Goal: Information Seeking & Learning: Check status

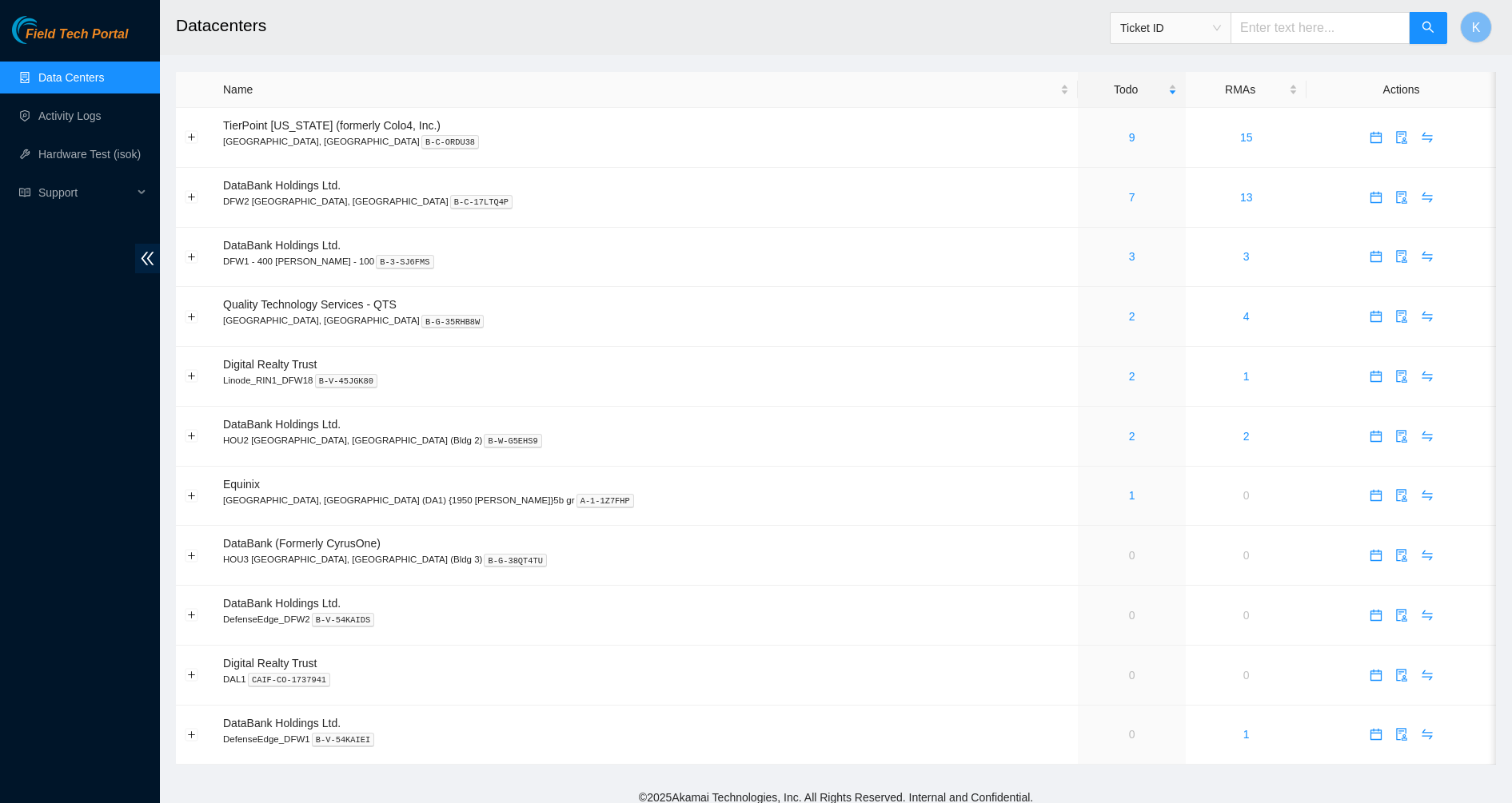
click at [1257, 22] on input "text" at bounding box center [1320, 28] width 179 height 32
paste input "B-V-5W4UKUE"
type input "B-V-5W4UKUE"
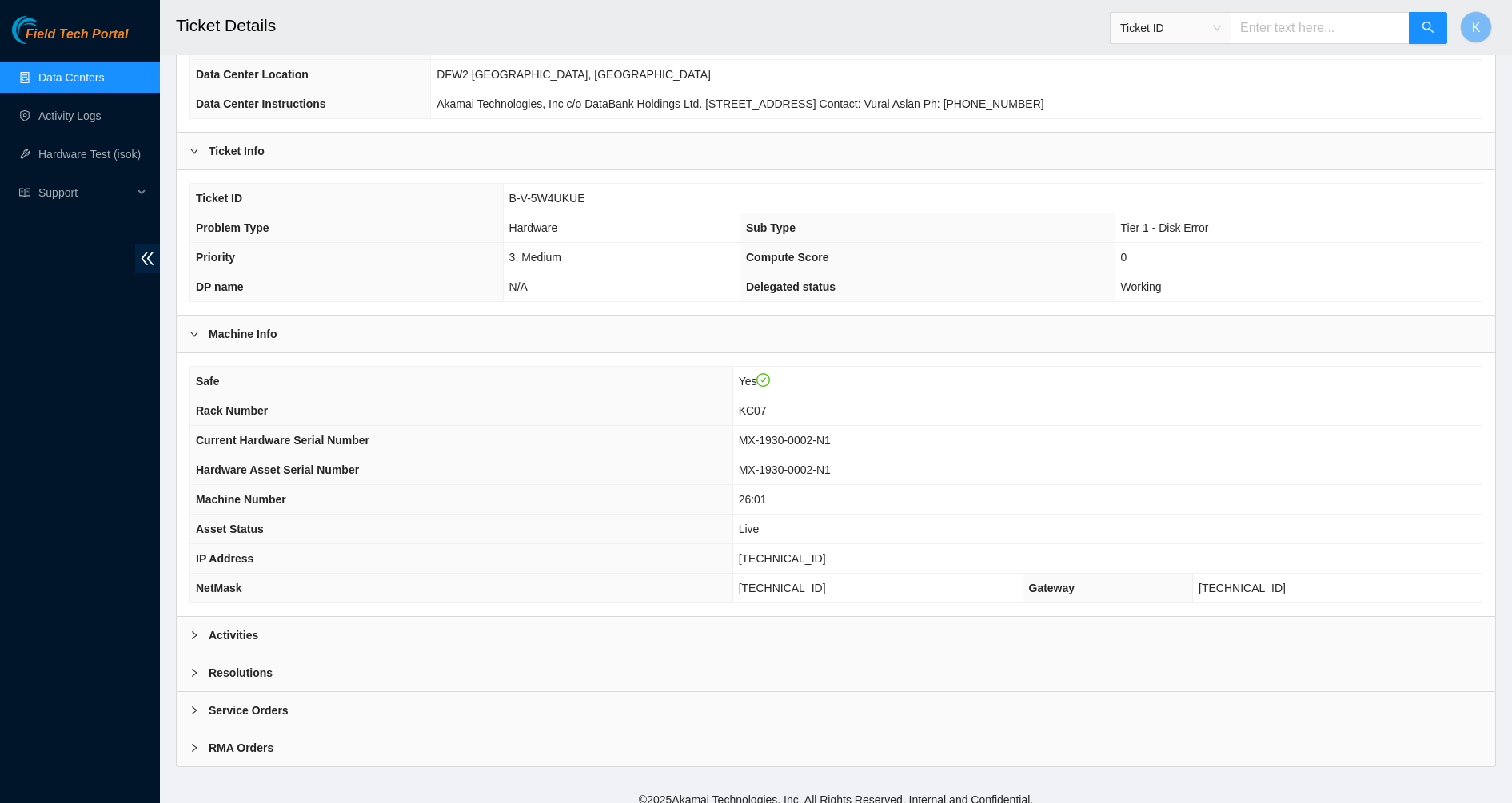
scroll to position [193, 0]
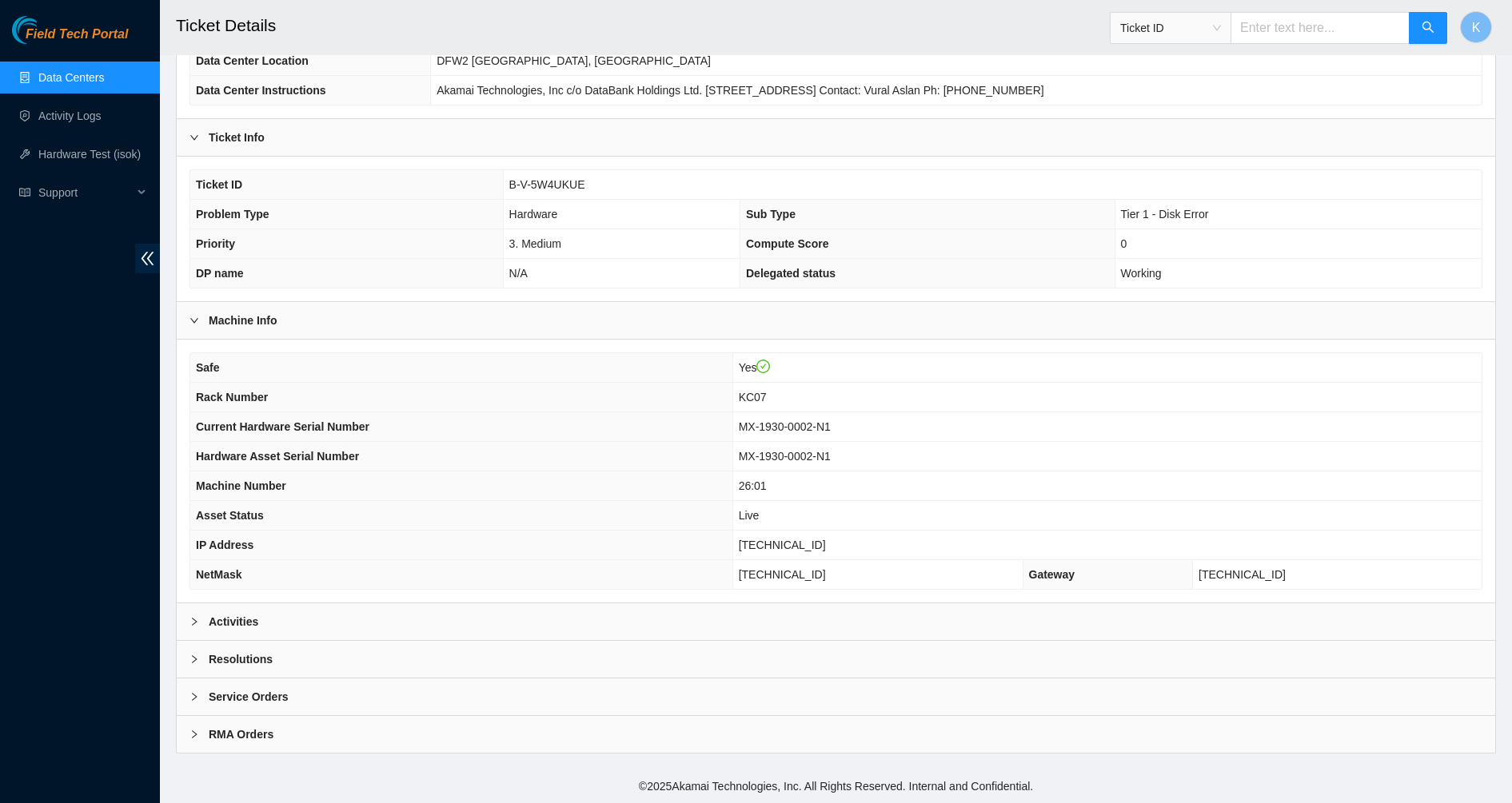
click at [249, 613] on b "Activities" at bounding box center [233, 622] width 49 height 18
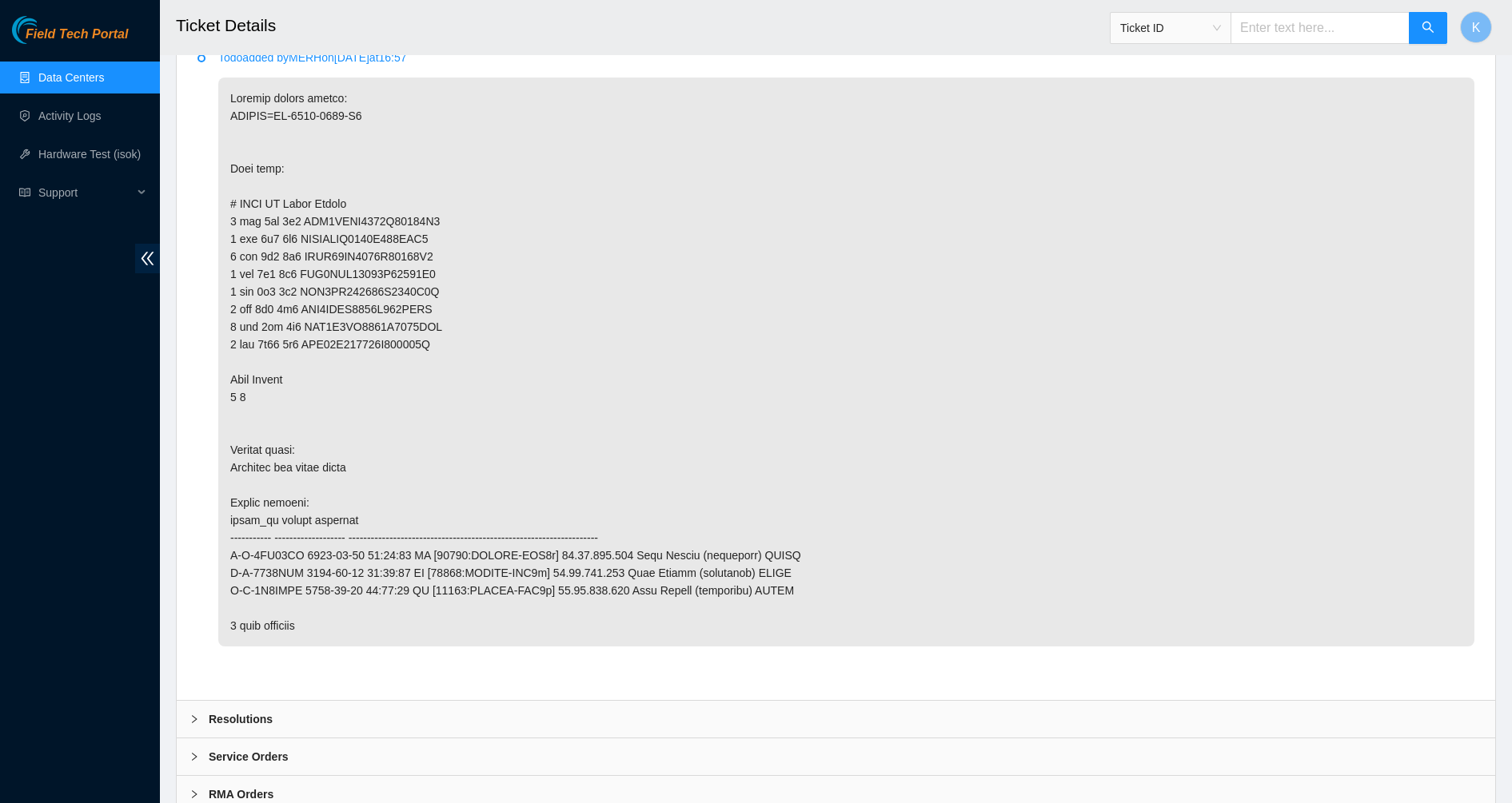
scroll to position [2103, 0]
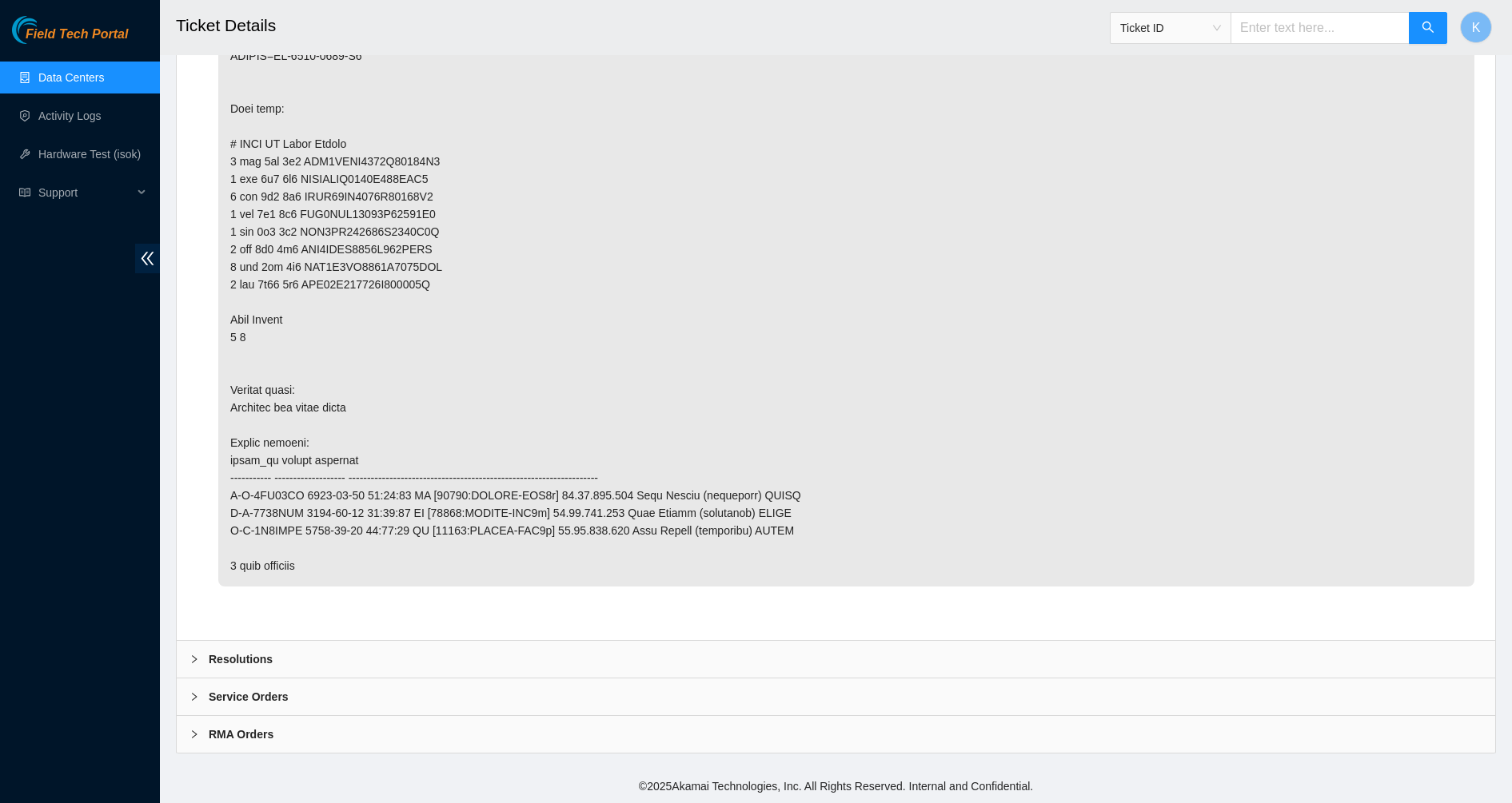
click at [260, 653] on b "Resolutions" at bounding box center [240, 660] width 64 height 18
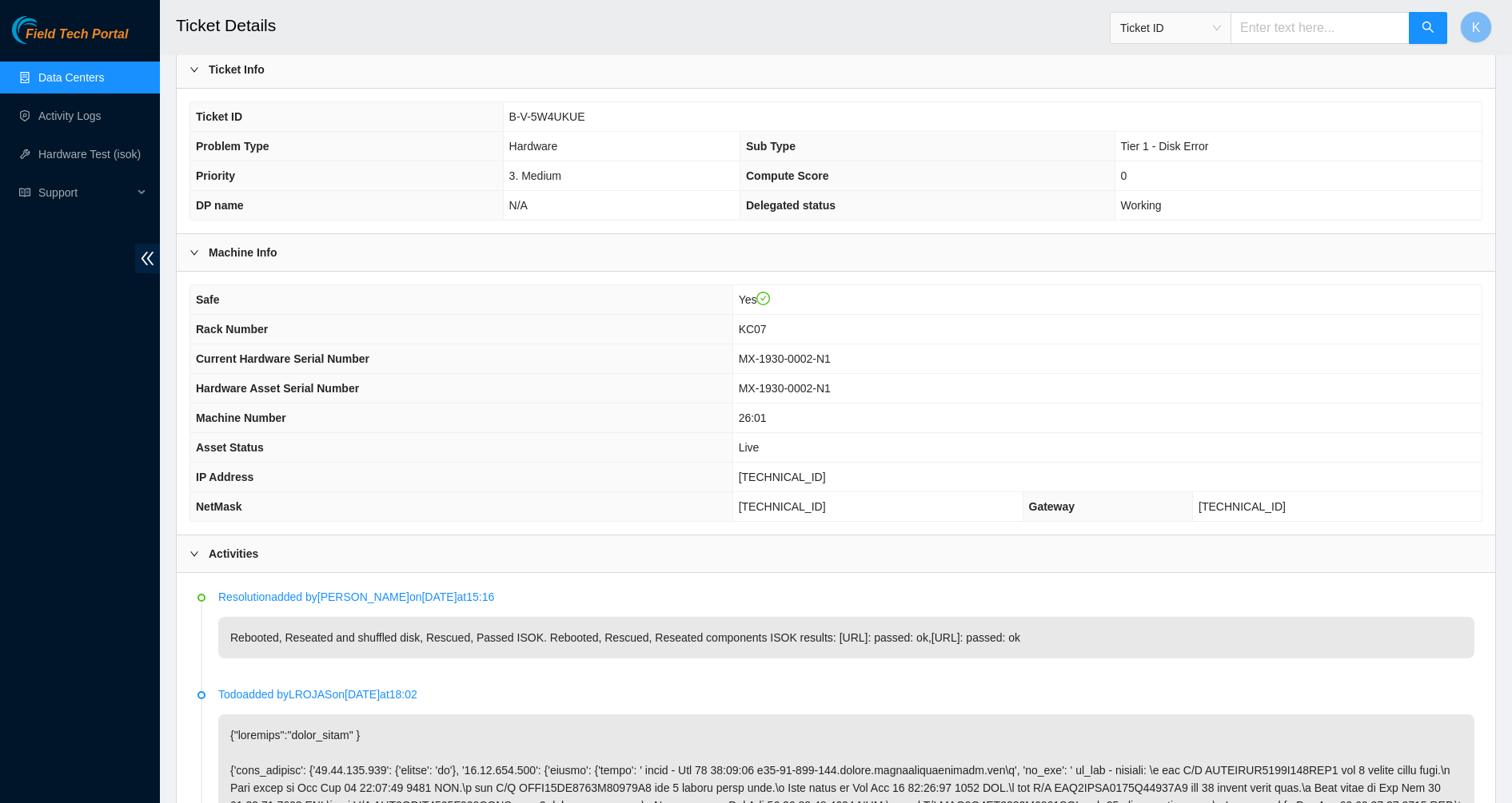
scroll to position [0, 0]
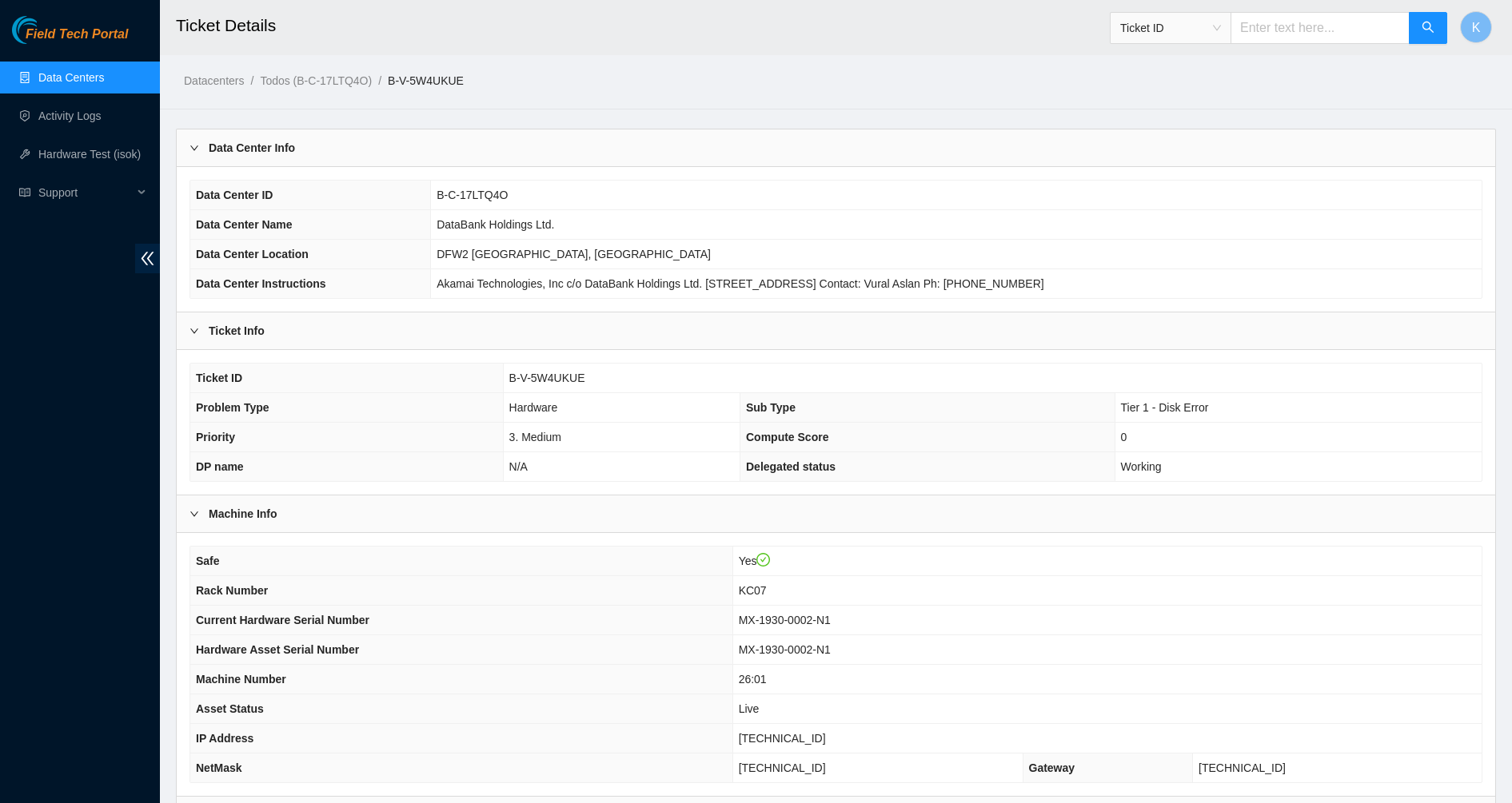
click at [65, 73] on link "Data Centers" at bounding box center [71, 77] width 66 height 13
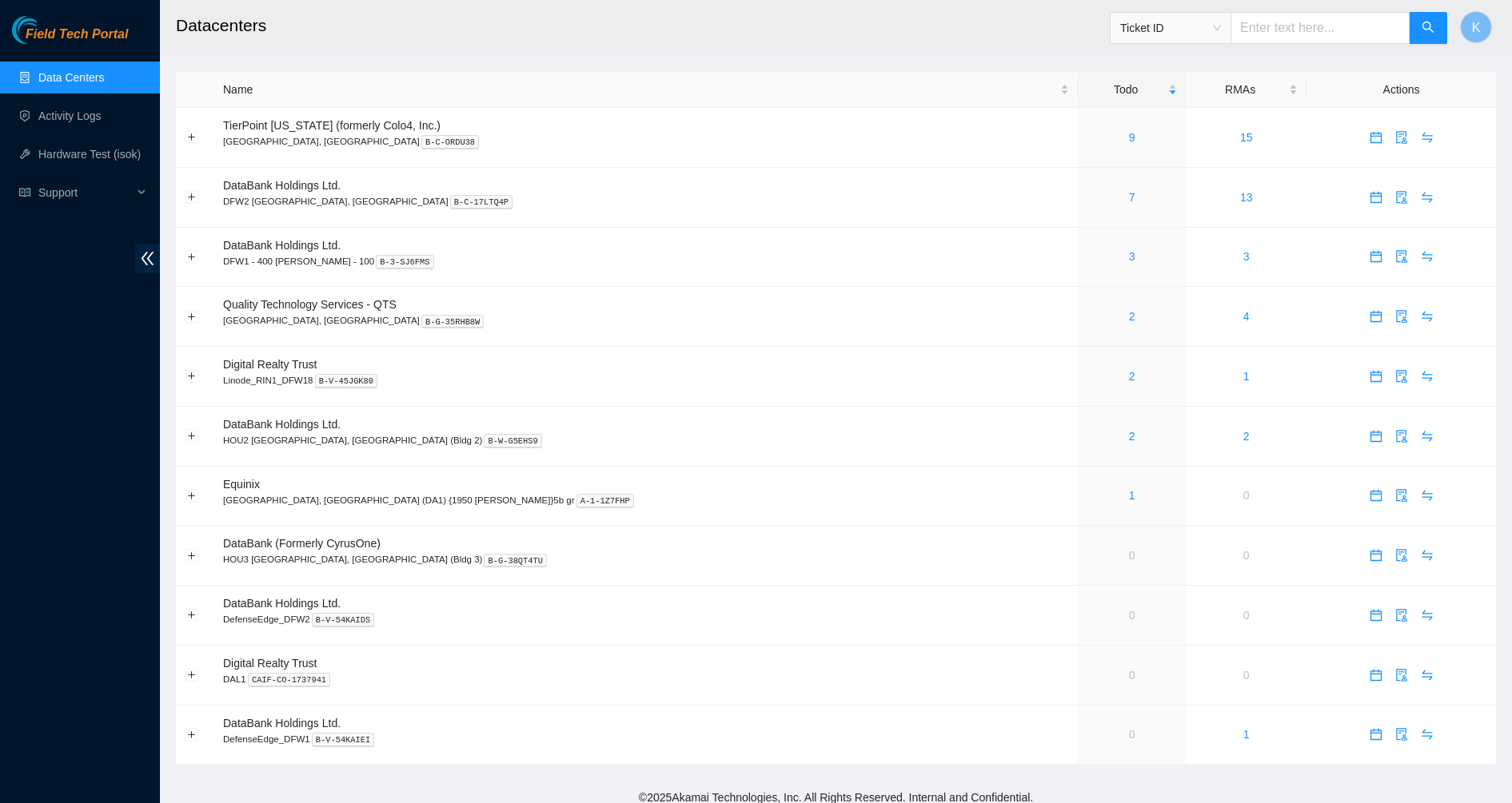
click at [1320, 18] on input "text" at bounding box center [1320, 28] width 179 height 32
click at [1282, 40] on input "text" at bounding box center [1320, 28] width 179 height 32
click at [1300, 31] on input "text" at bounding box center [1320, 28] width 179 height 32
type input "B-W-16FG6PU"
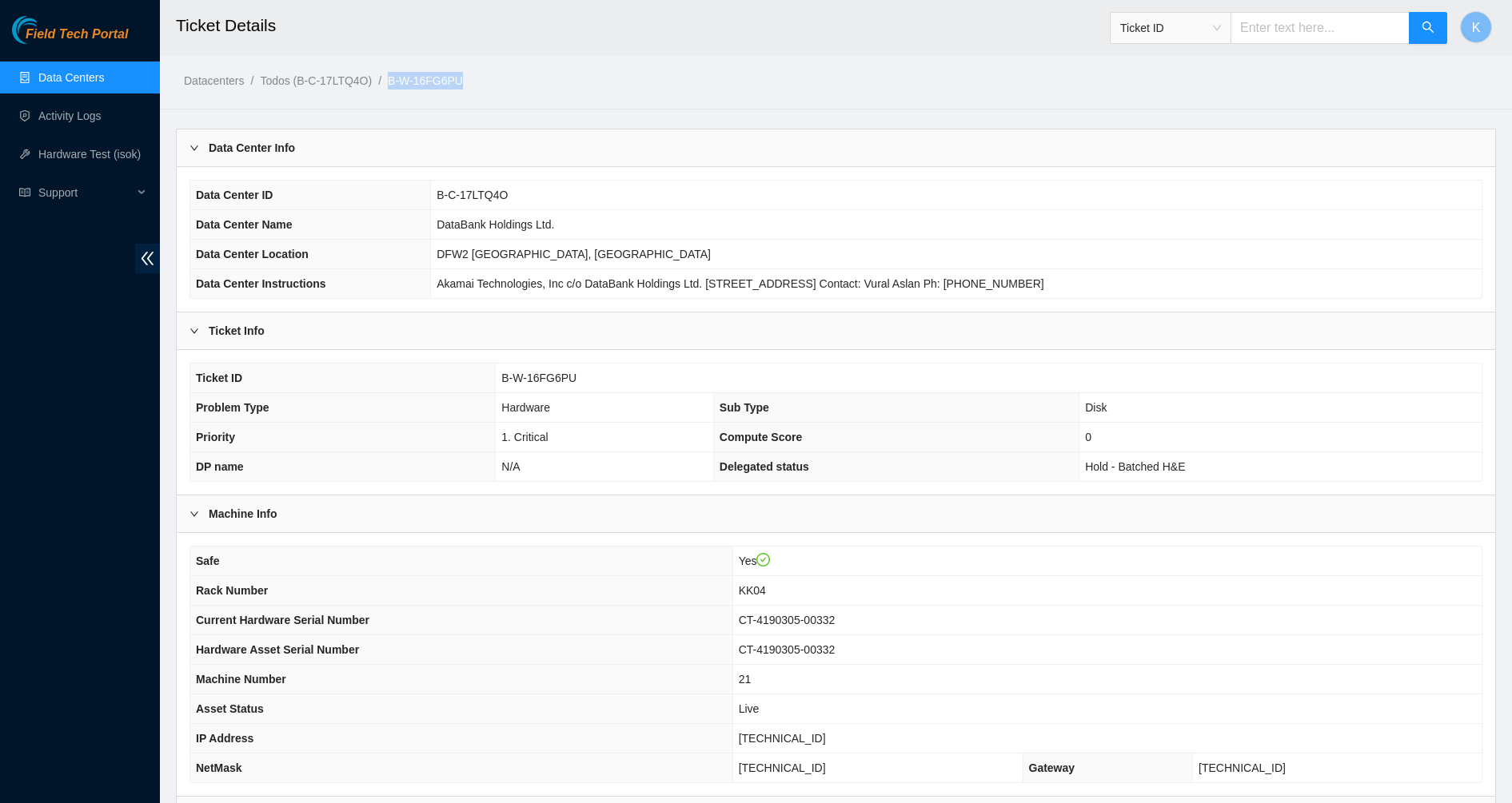
drag, startPoint x: 464, startPoint y: 76, endPoint x: 382, endPoint y: 81, distance: 82.2
click at [383, 81] on ol "Datacenters / Todos (B-C-17LTQ4O) / B-W-16FG6PU /" at bounding box center [678, 81] width 989 height 18
copy ol "B-W-16FG6PU"
click at [528, 625] on th "Current Hardware Serial Number" at bounding box center [461, 620] width 542 height 30
click at [66, 83] on link "Data Centers" at bounding box center [71, 77] width 66 height 13
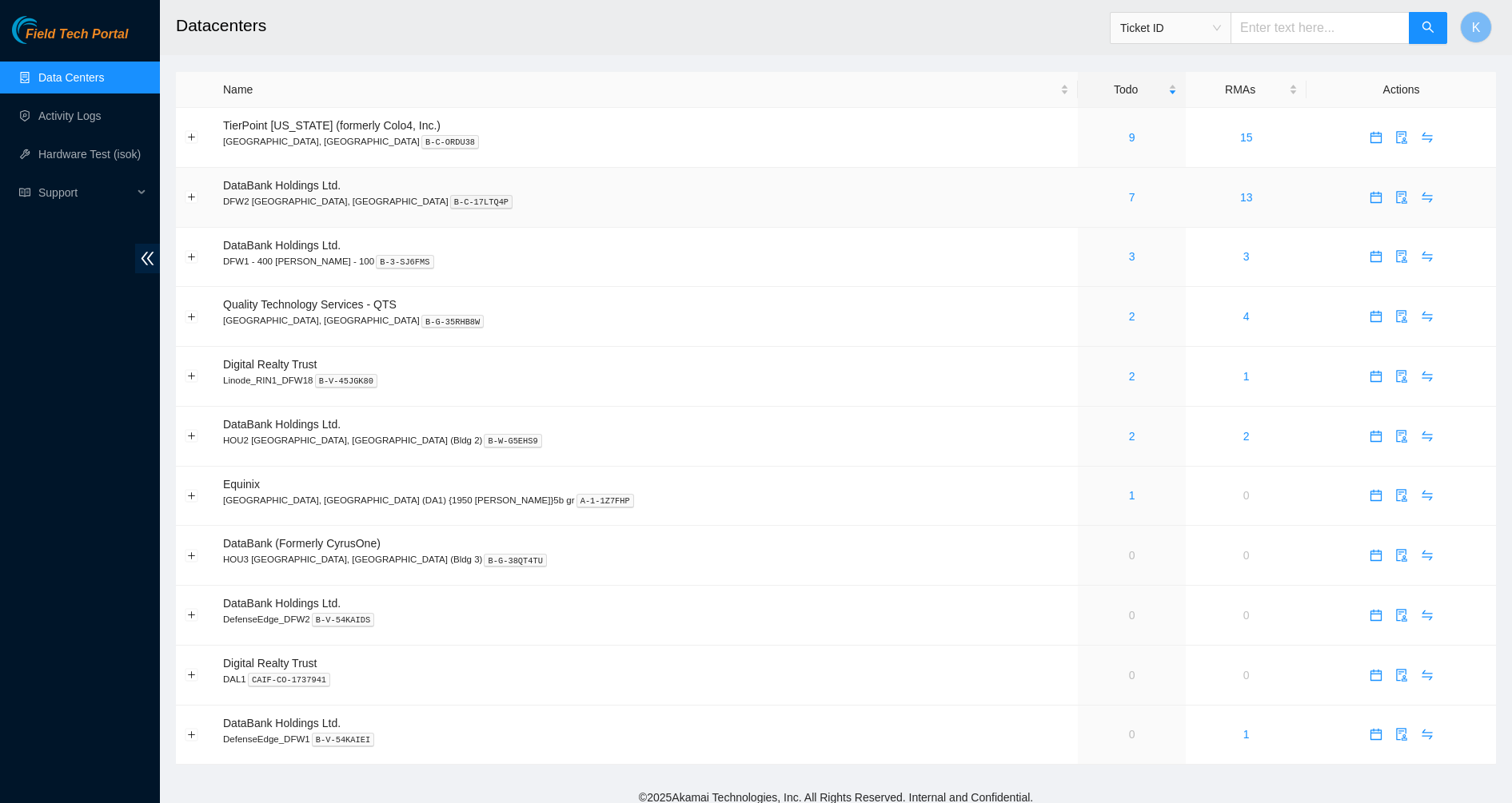
click at [1129, 196] on link "7" at bounding box center [1132, 197] width 6 height 13
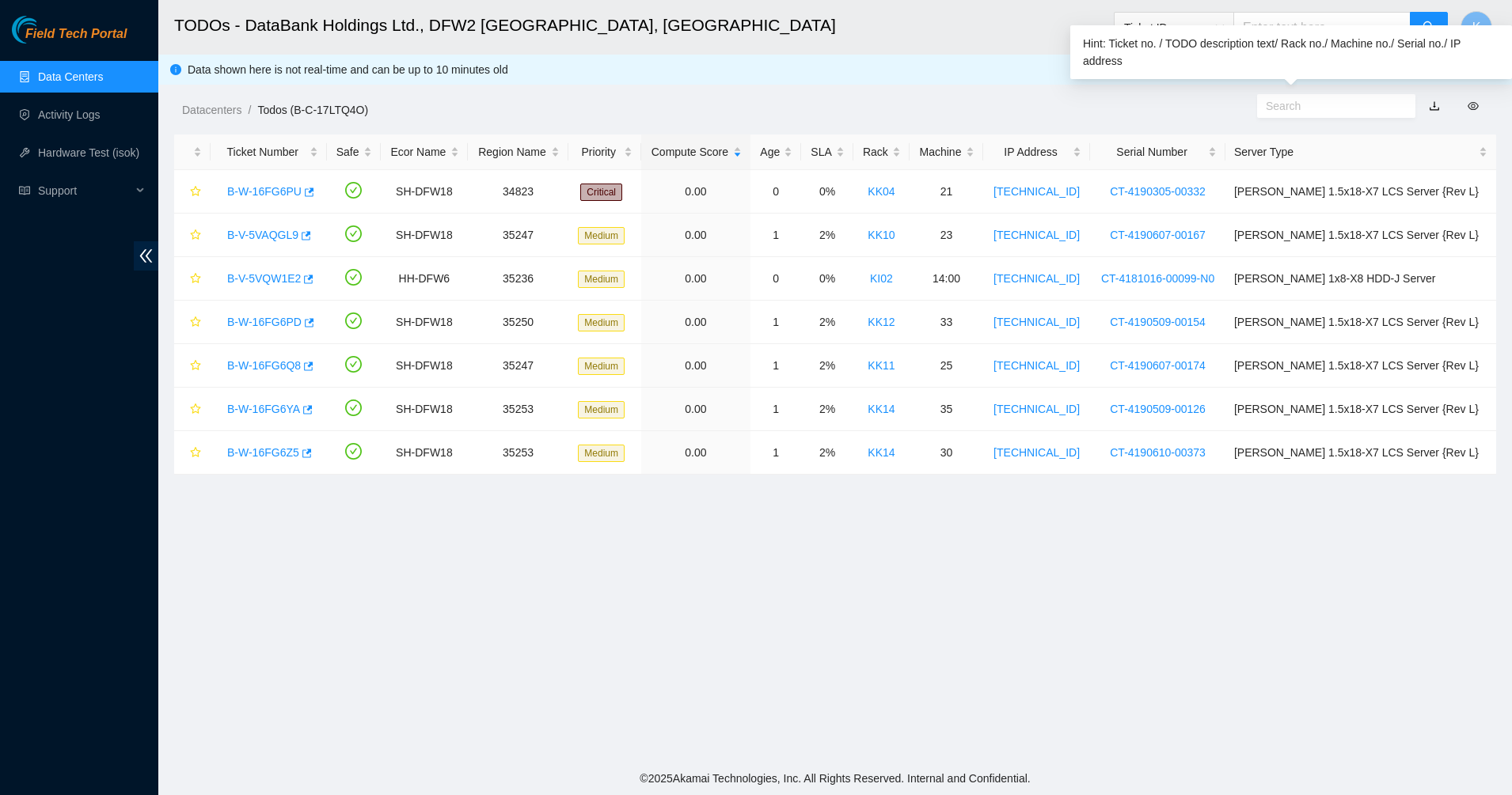
click at [1306, 106] on input "text" at bounding box center [1329, 106] width 128 height 18
paste input "B-W-16FG6PU"
type input "B-W-16FG6PU"
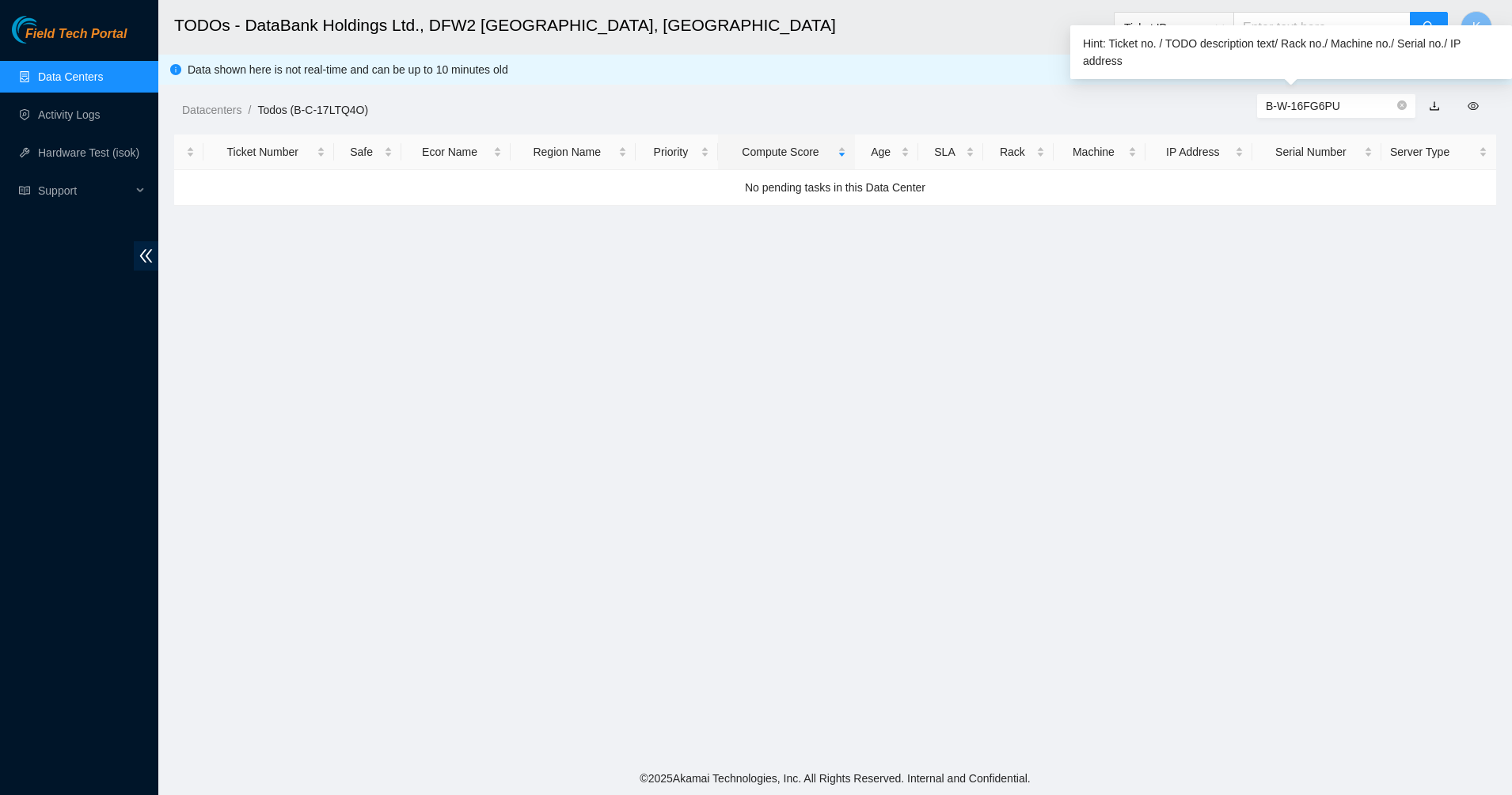
click at [1399, 108] on icon "close-circle" at bounding box center [1402, 105] width 10 height 10
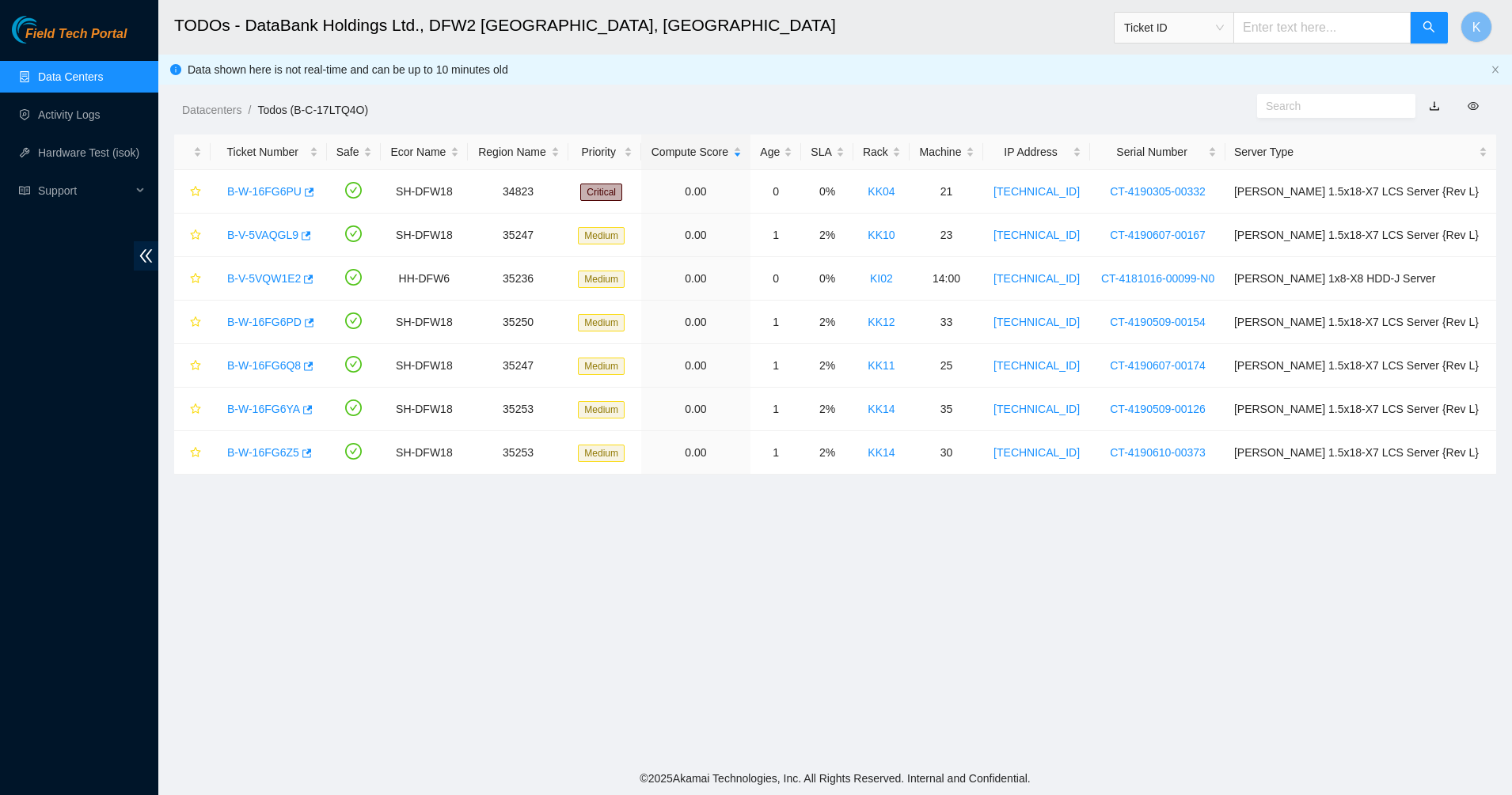
click at [1256, 28] on input "text" at bounding box center [1321, 28] width 177 height 32
paste input "B-W-16FG6PU"
type input "B-W-16FG6PU"
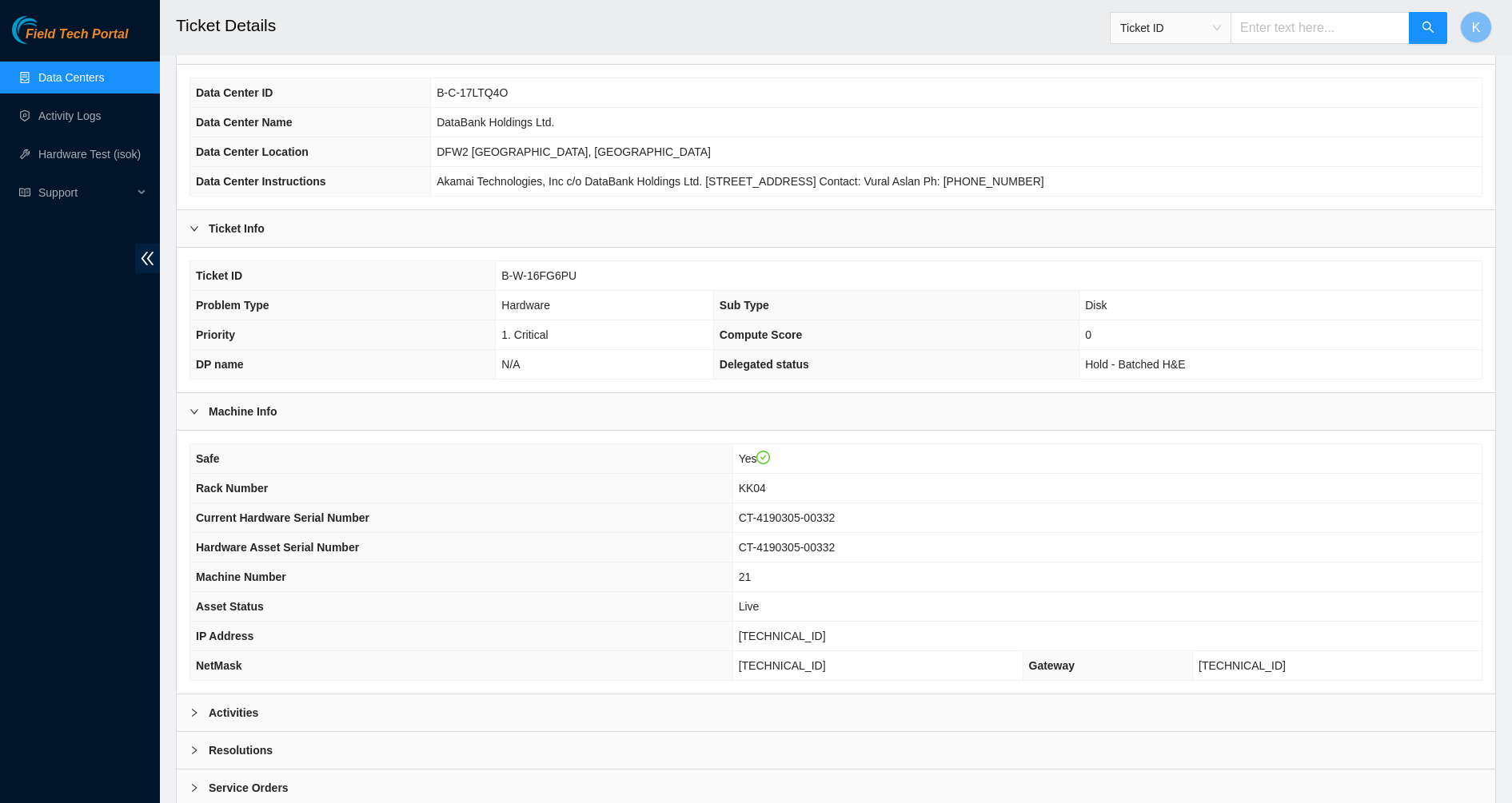
scroll to position [193, 0]
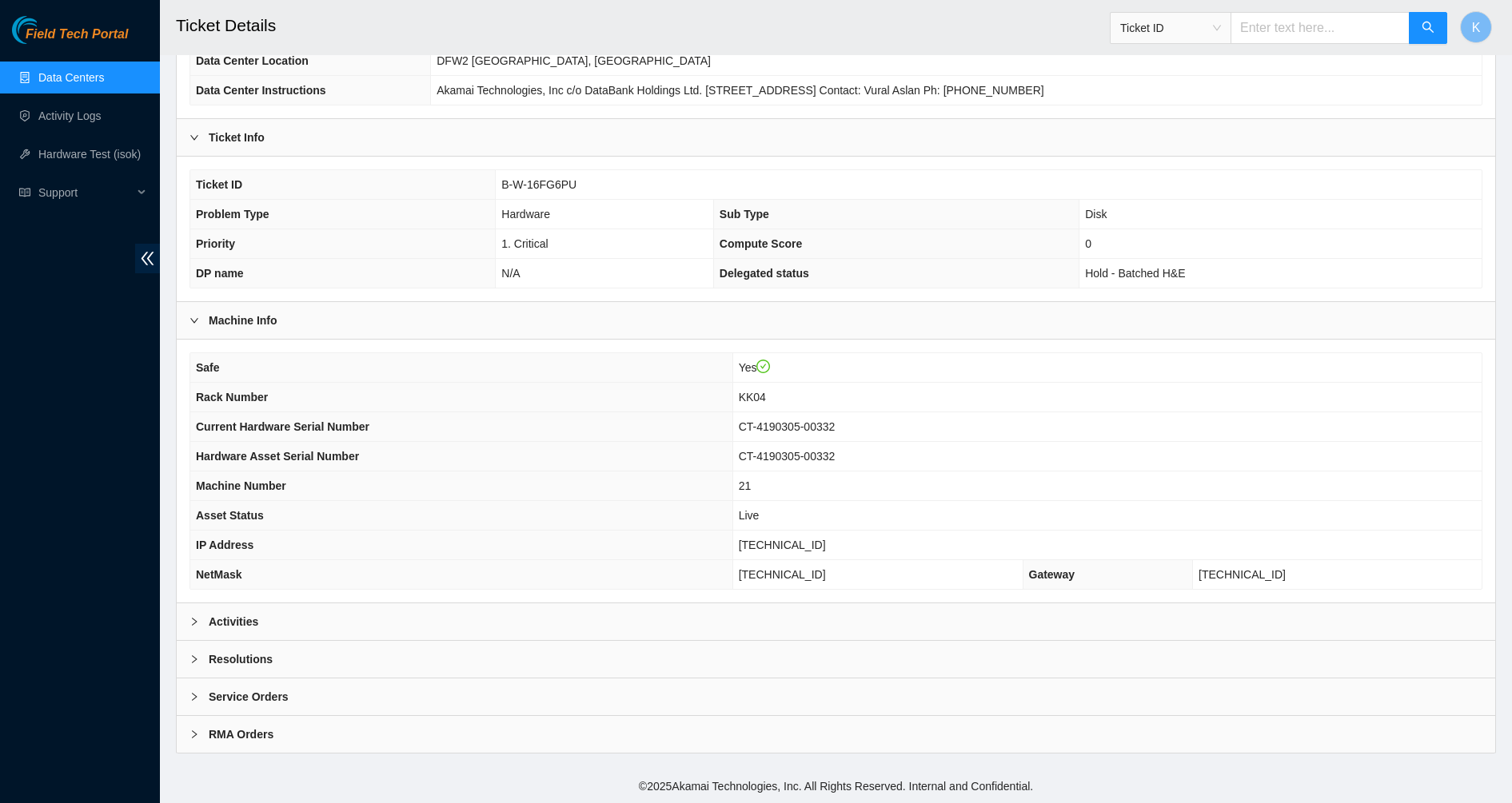
click at [241, 612] on div "Activities" at bounding box center [836, 621] width 1319 height 37
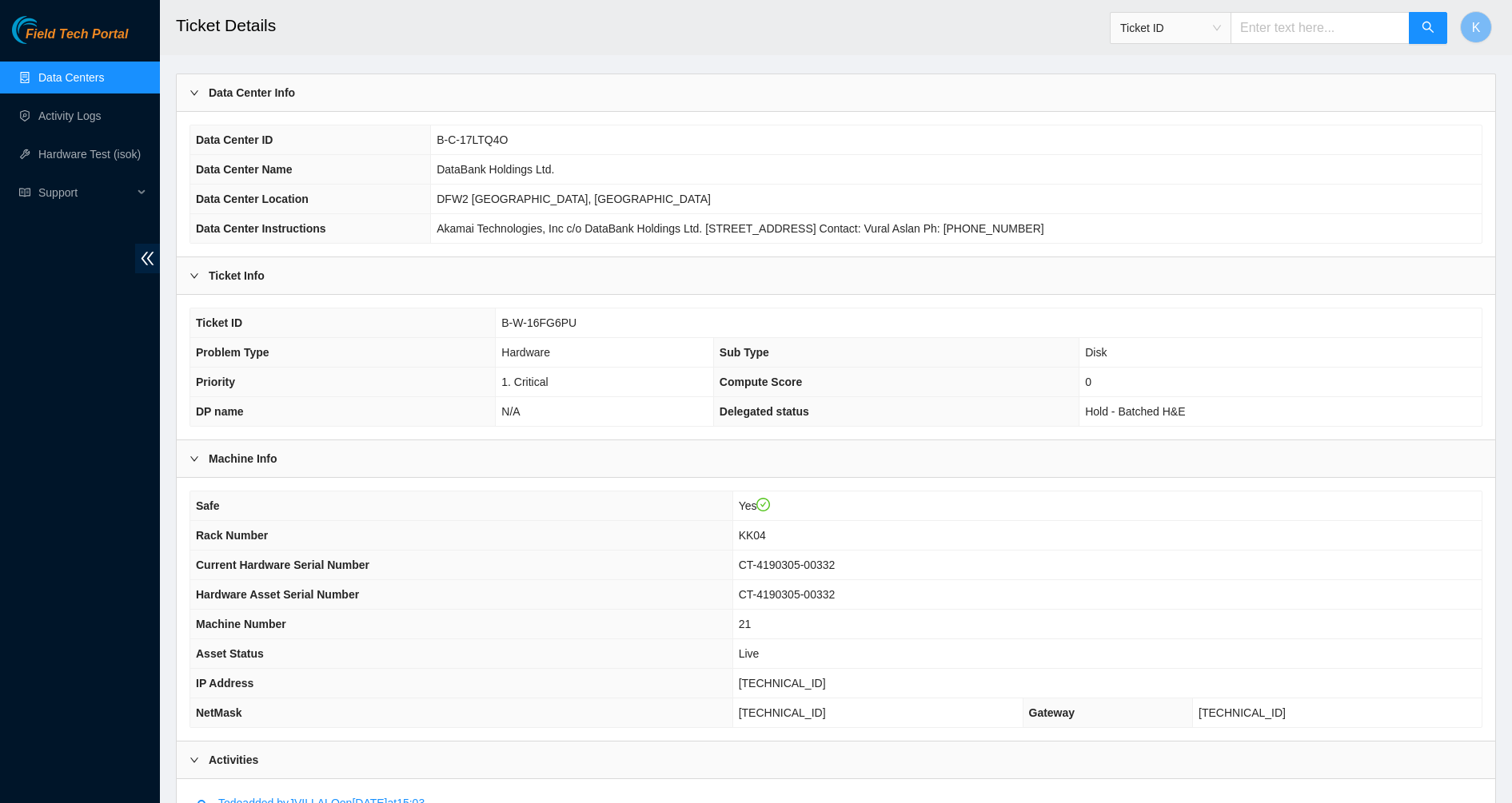
scroll to position [0, 0]
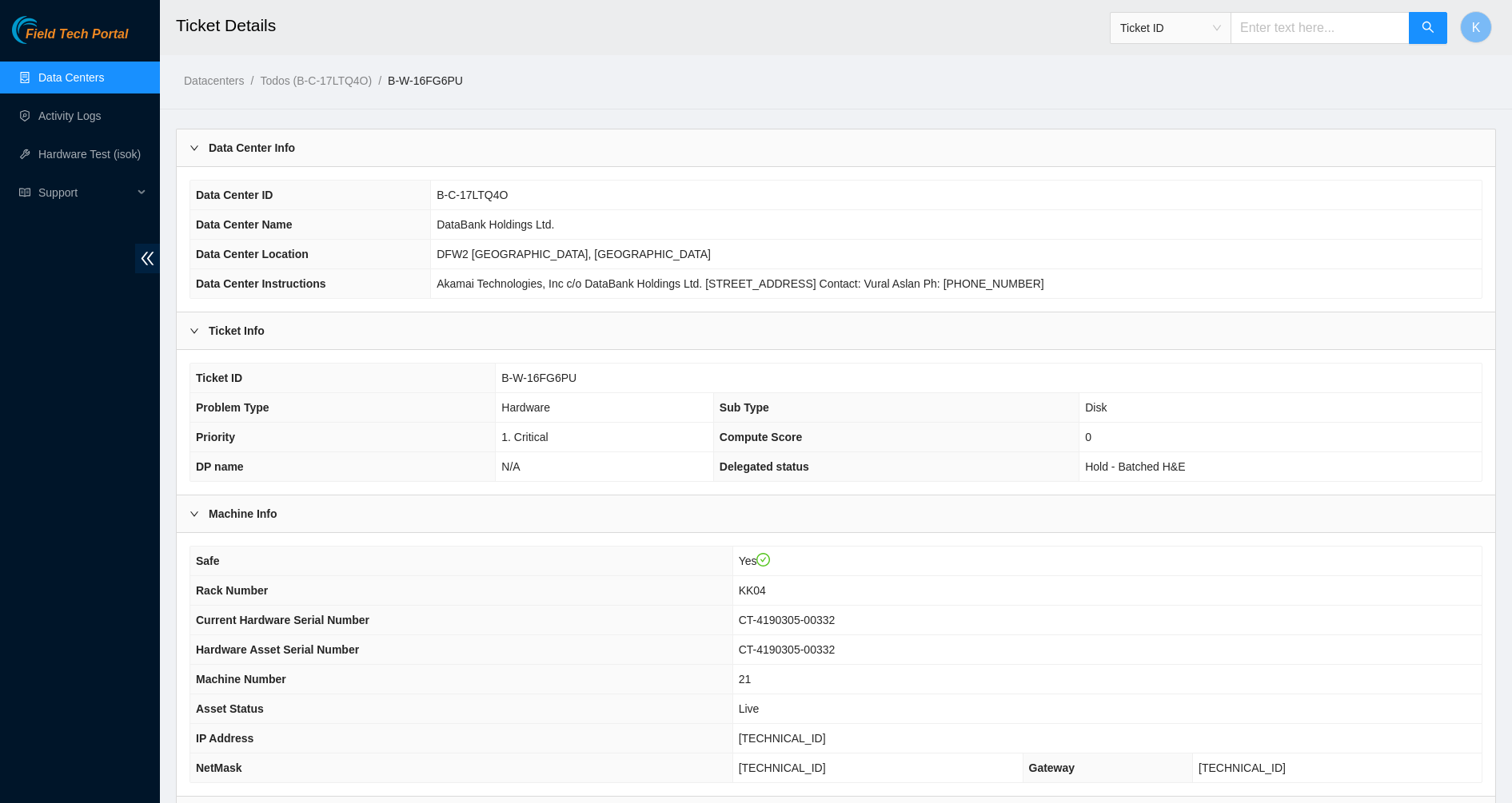
click at [41, 74] on link "Data Centers" at bounding box center [71, 77] width 66 height 13
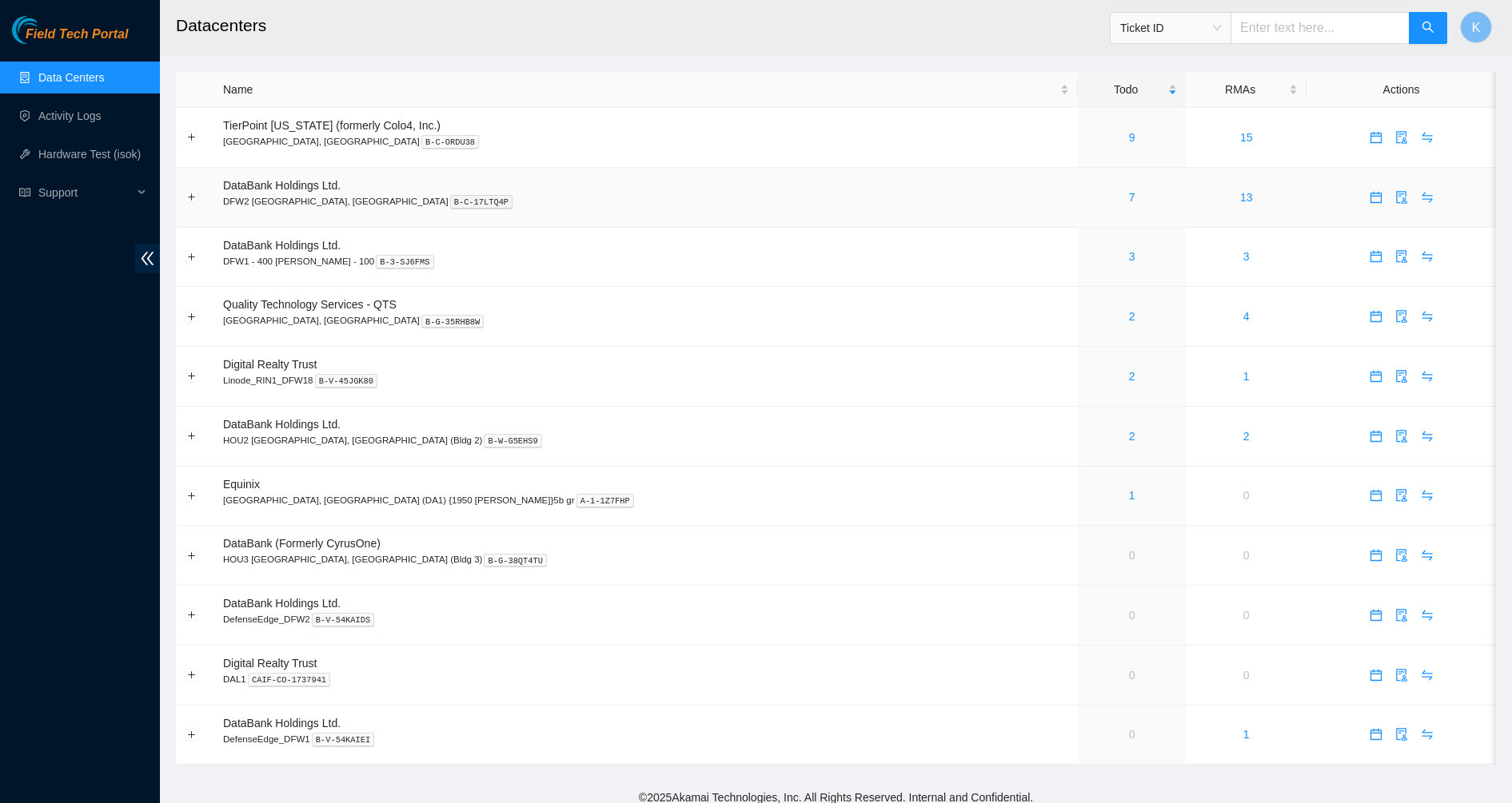
click at [1129, 199] on link "7" at bounding box center [1132, 197] width 6 height 13
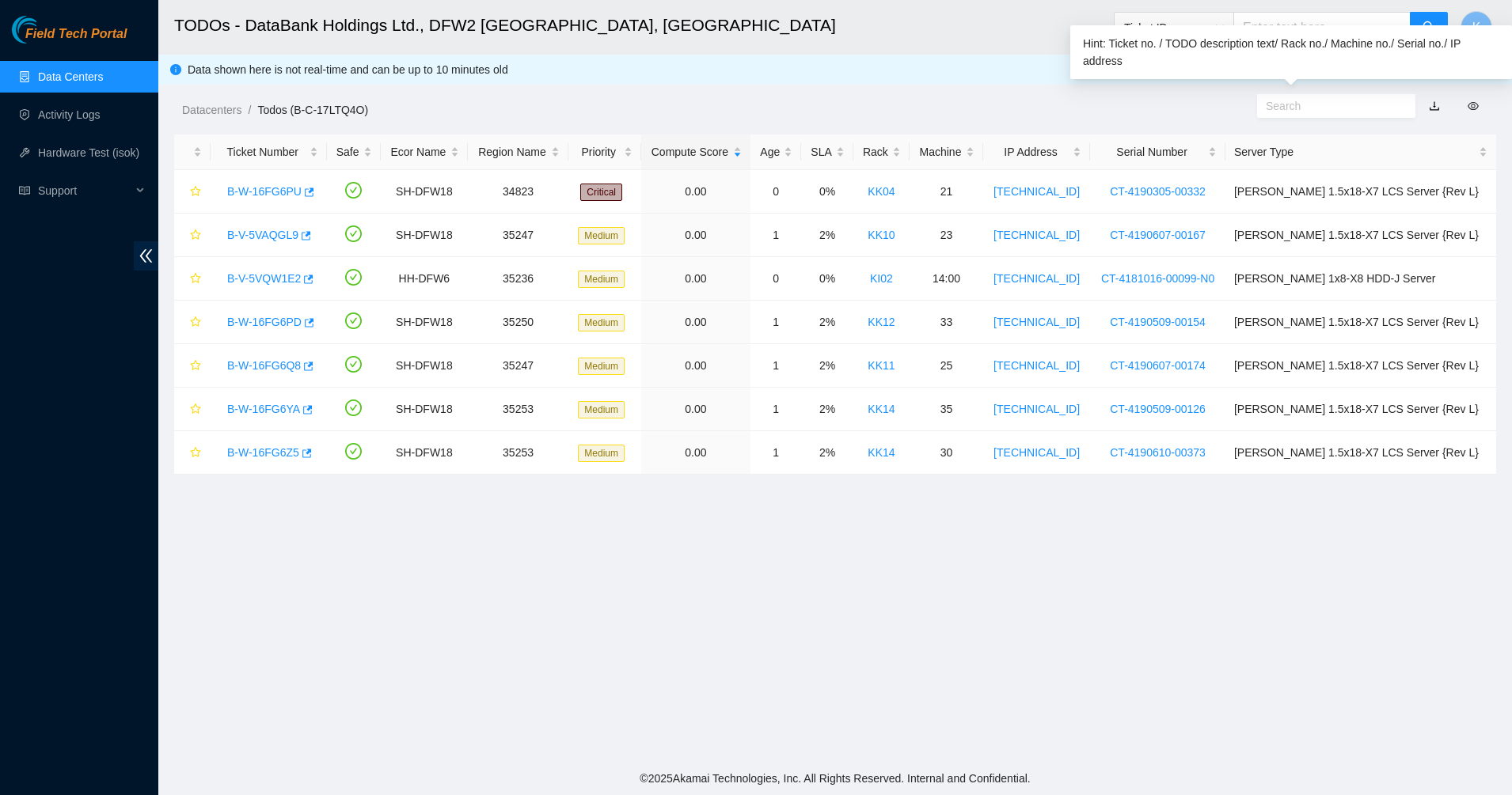
click at [1296, 111] on input "text" at bounding box center [1329, 106] width 128 height 18
paste input "B-W-16FG6PU"
type input "B-W-16FG6PU"
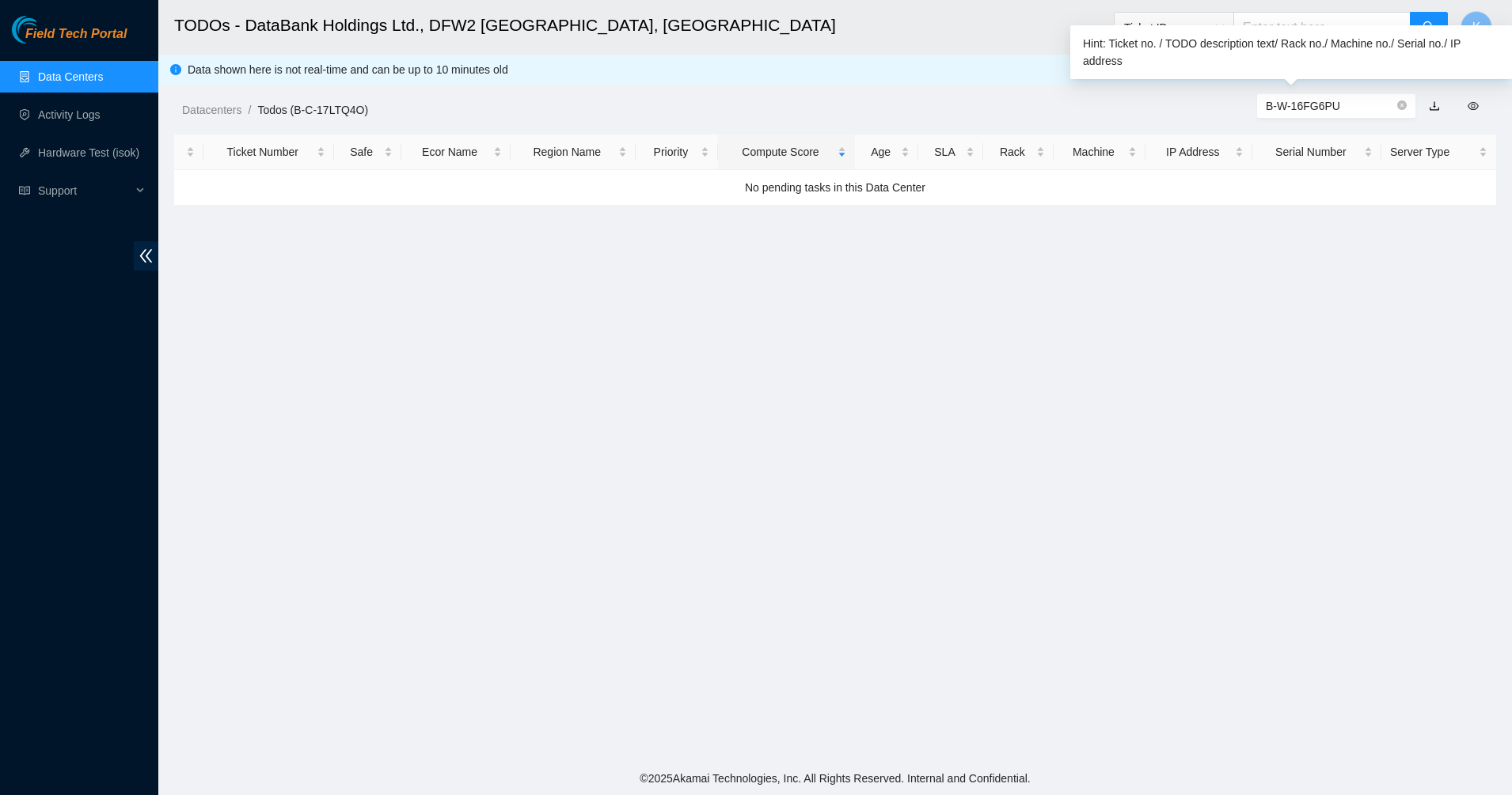
click at [1399, 103] on icon "close-circle" at bounding box center [1402, 105] width 10 height 10
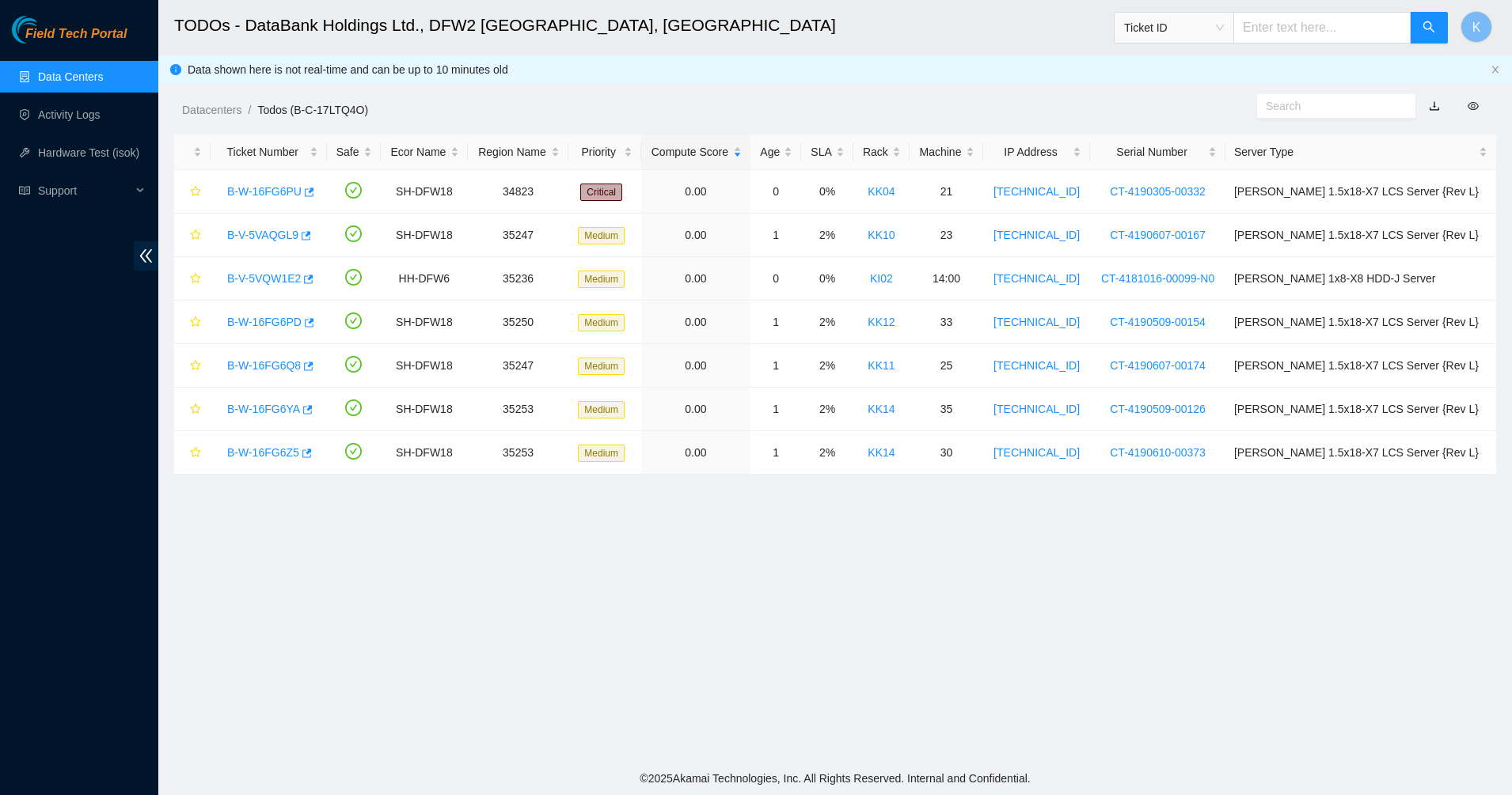
click at [1351, 34] on input "text" at bounding box center [1321, 28] width 177 height 32
paste input "B-W-16FG6PU"
type input "B-W-16FG6PU"
click at [274, 187] on link "B-W-16FG6PU" at bounding box center [264, 191] width 75 height 12
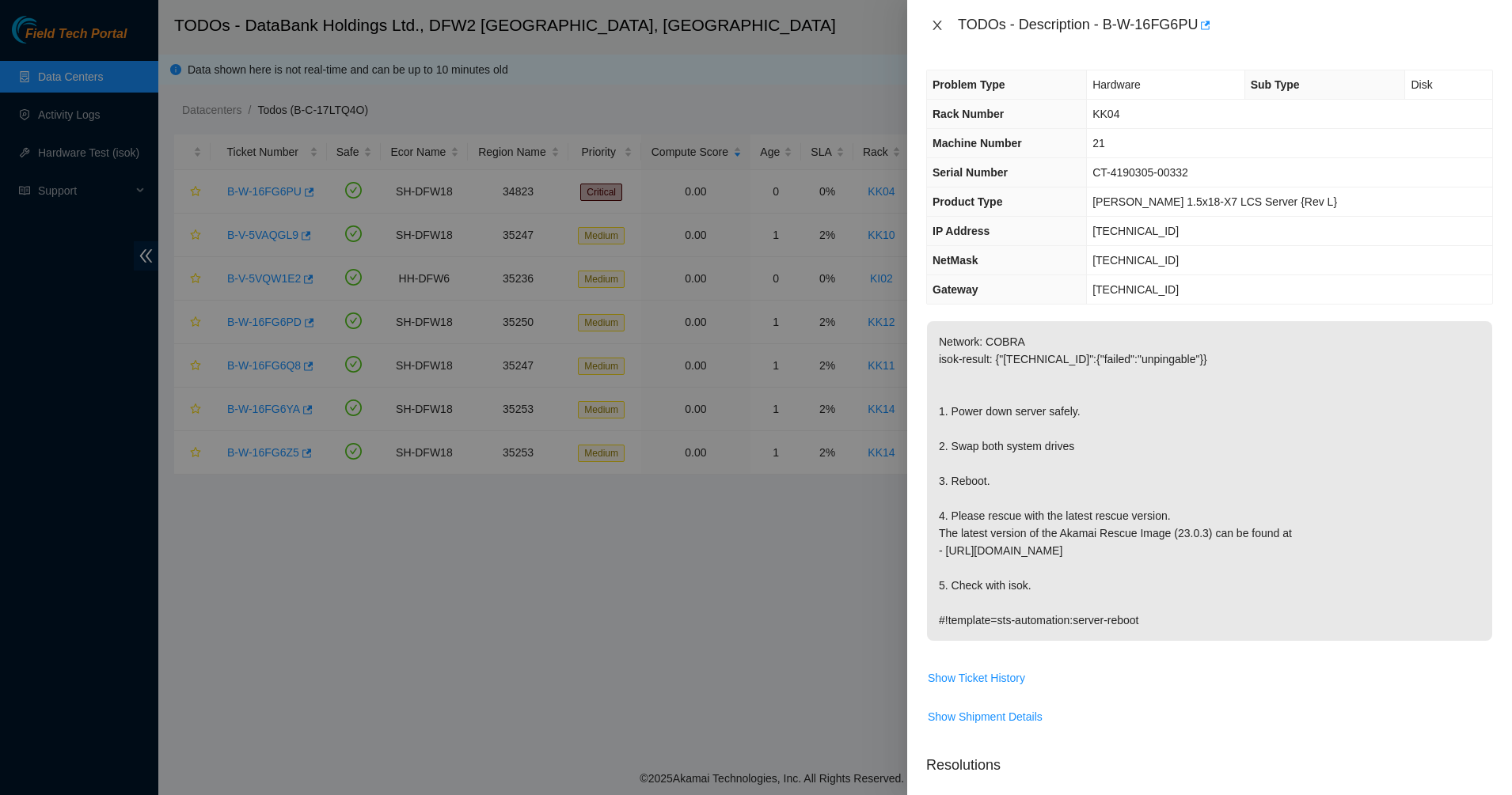
click at [937, 19] on icon "close" at bounding box center [937, 25] width 12 height 12
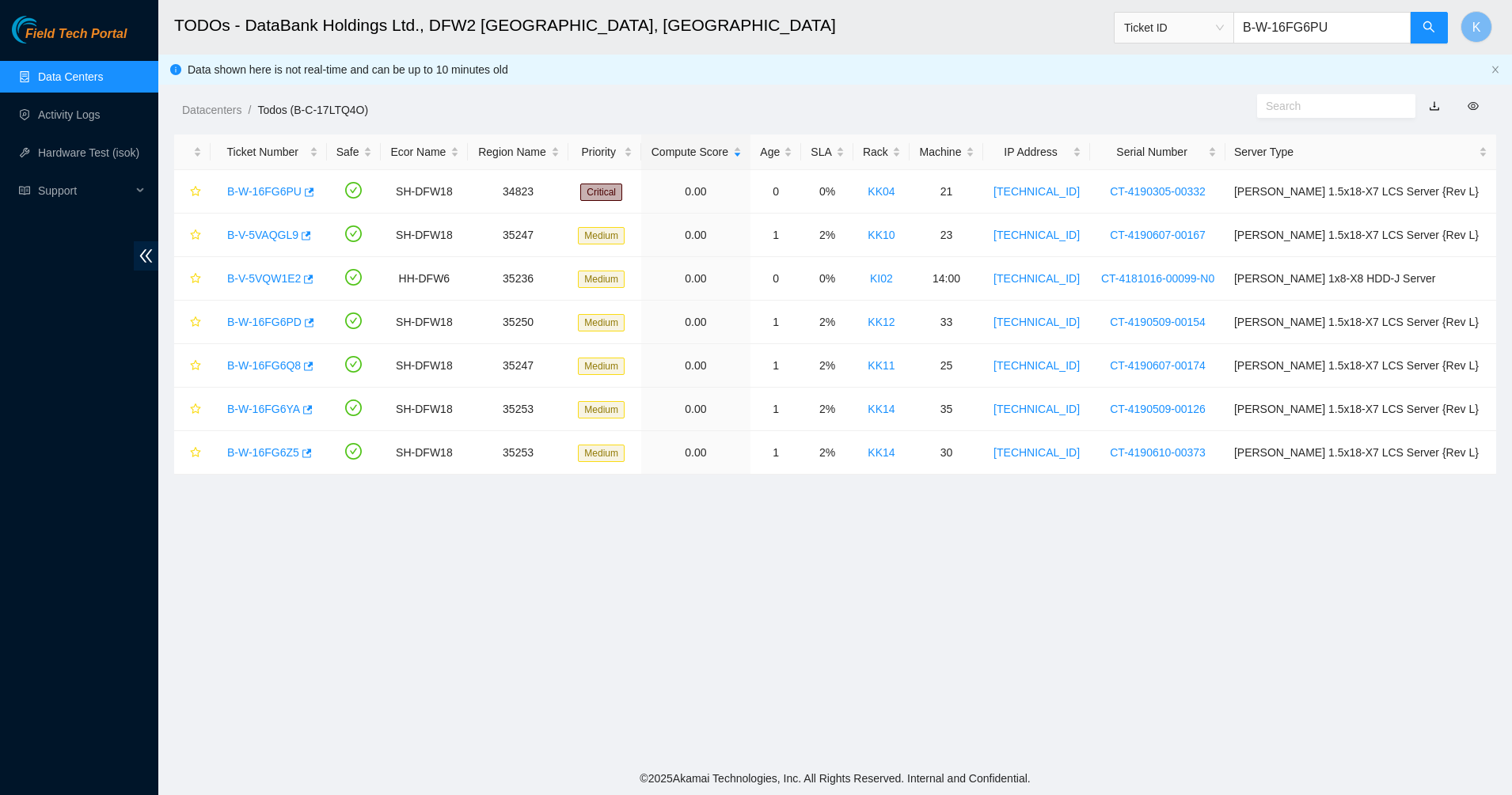
drag, startPoint x: 1373, startPoint y: 26, endPoint x: 1249, endPoint y: 30, distance: 124.1
click at [1249, 30] on input "B-W-16FG6PU" at bounding box center [1321, 28] width 177 height 32
click at [1313, 110] on input "text" at bounding box center [1329, 106] width 128 height 18
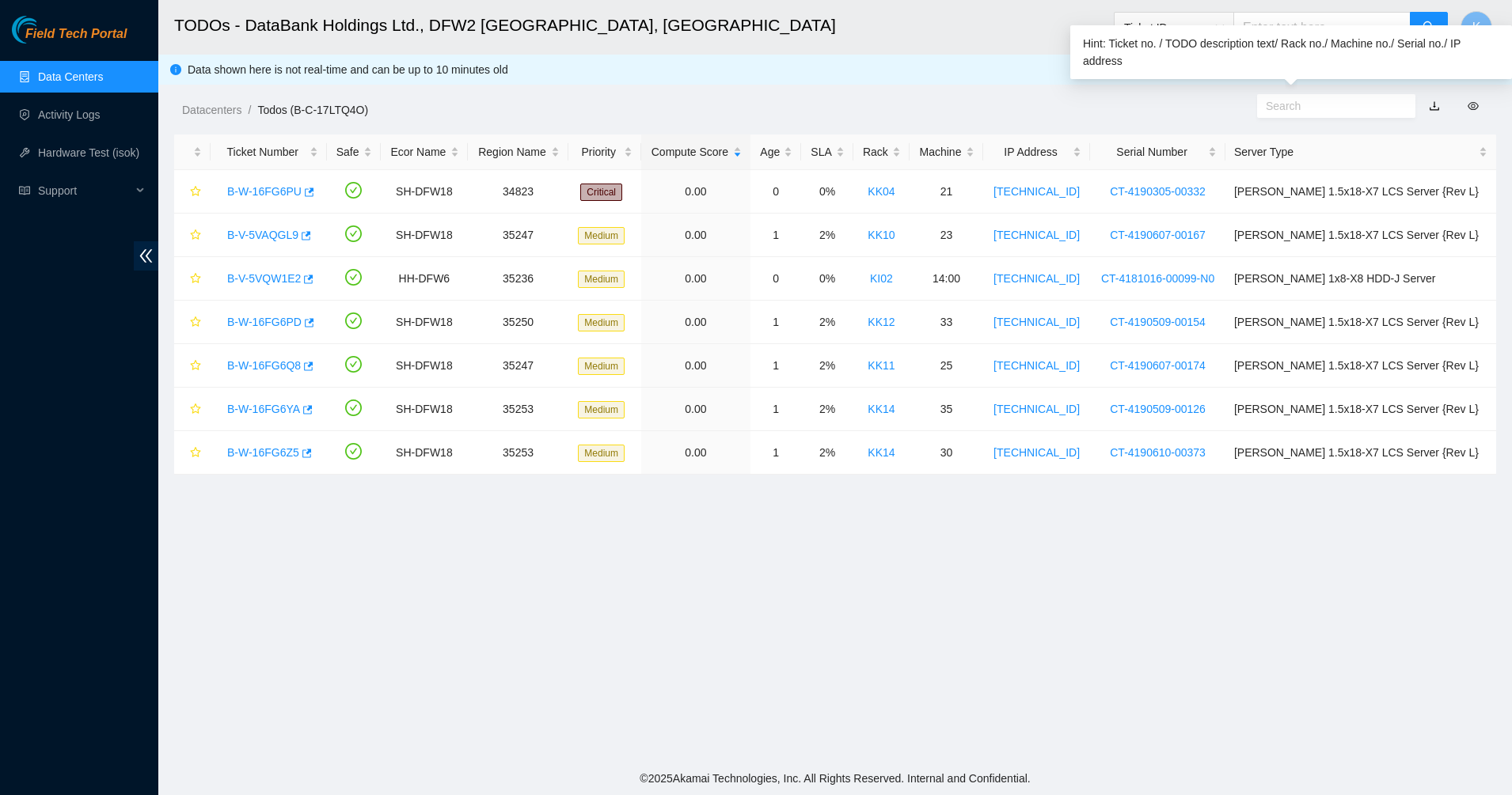
paste input "B-W-16FG6PU"
type input "B-W-16FG6PU"
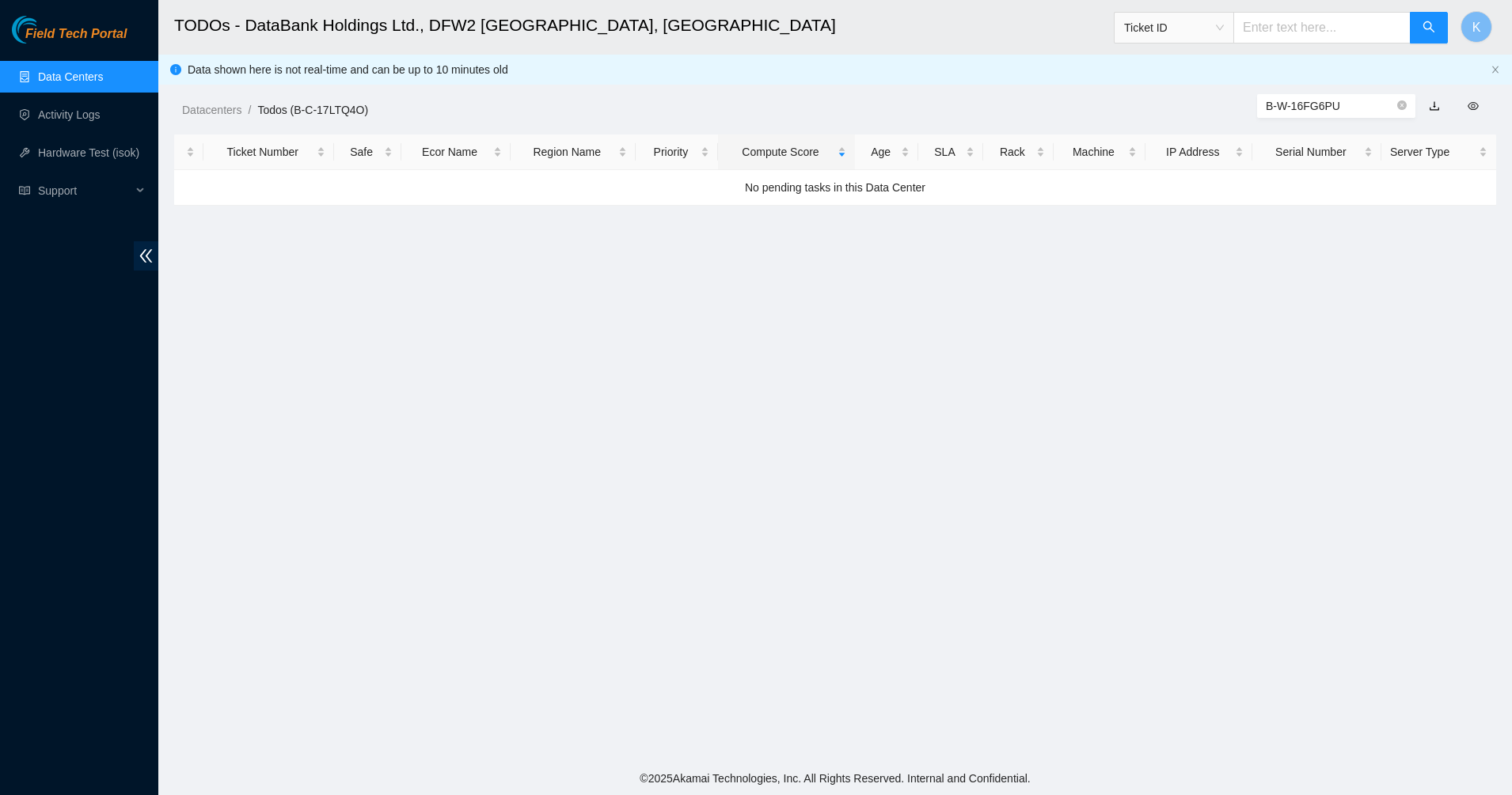
click at [1405, 103] on icon "close-circle" at bounding box center [1402, 105] width 10 height 10
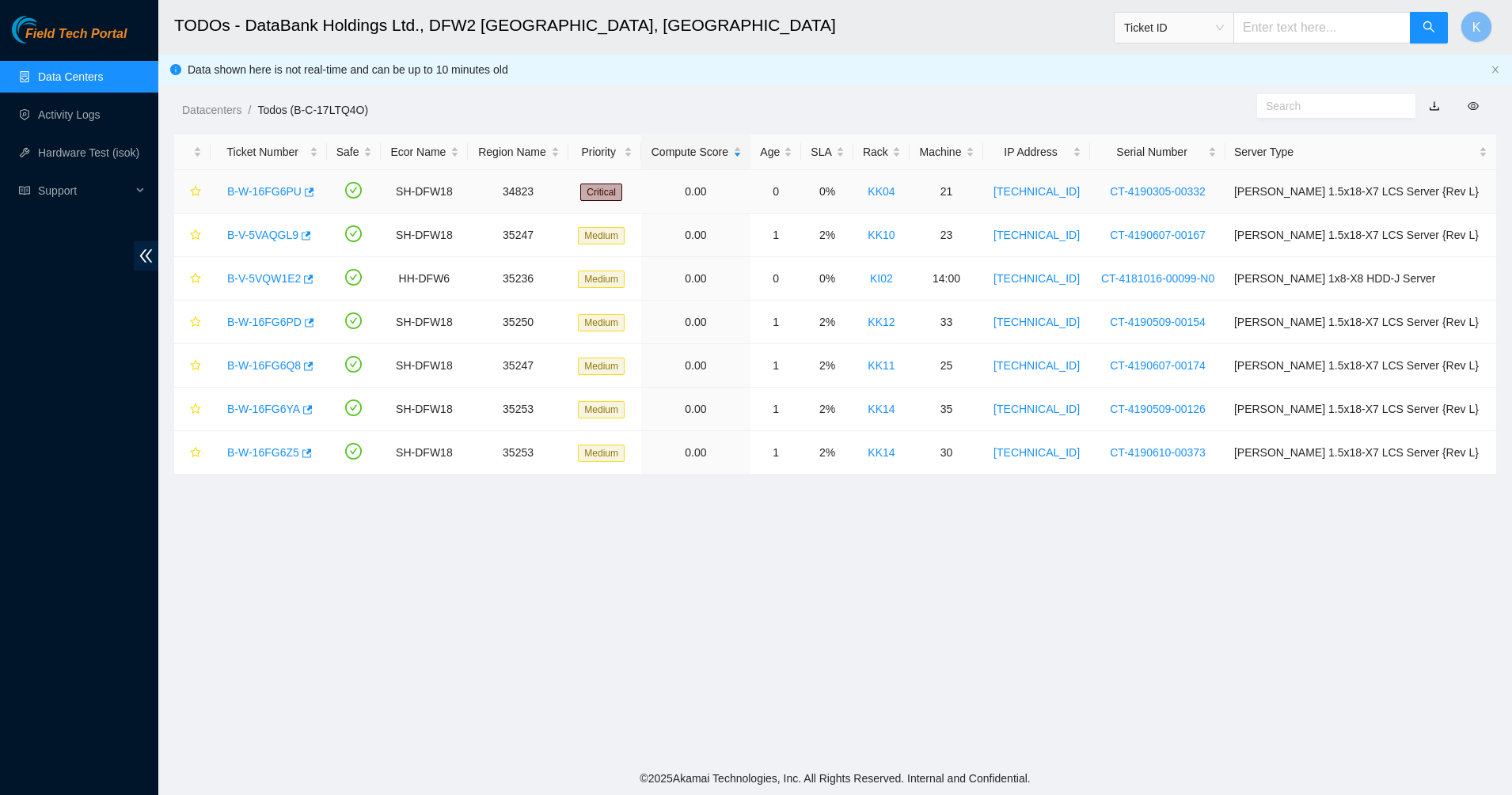
click at [280, 196] on link "B-W-16FG6PU" at bounding box center [264, 191] width 75 height 12
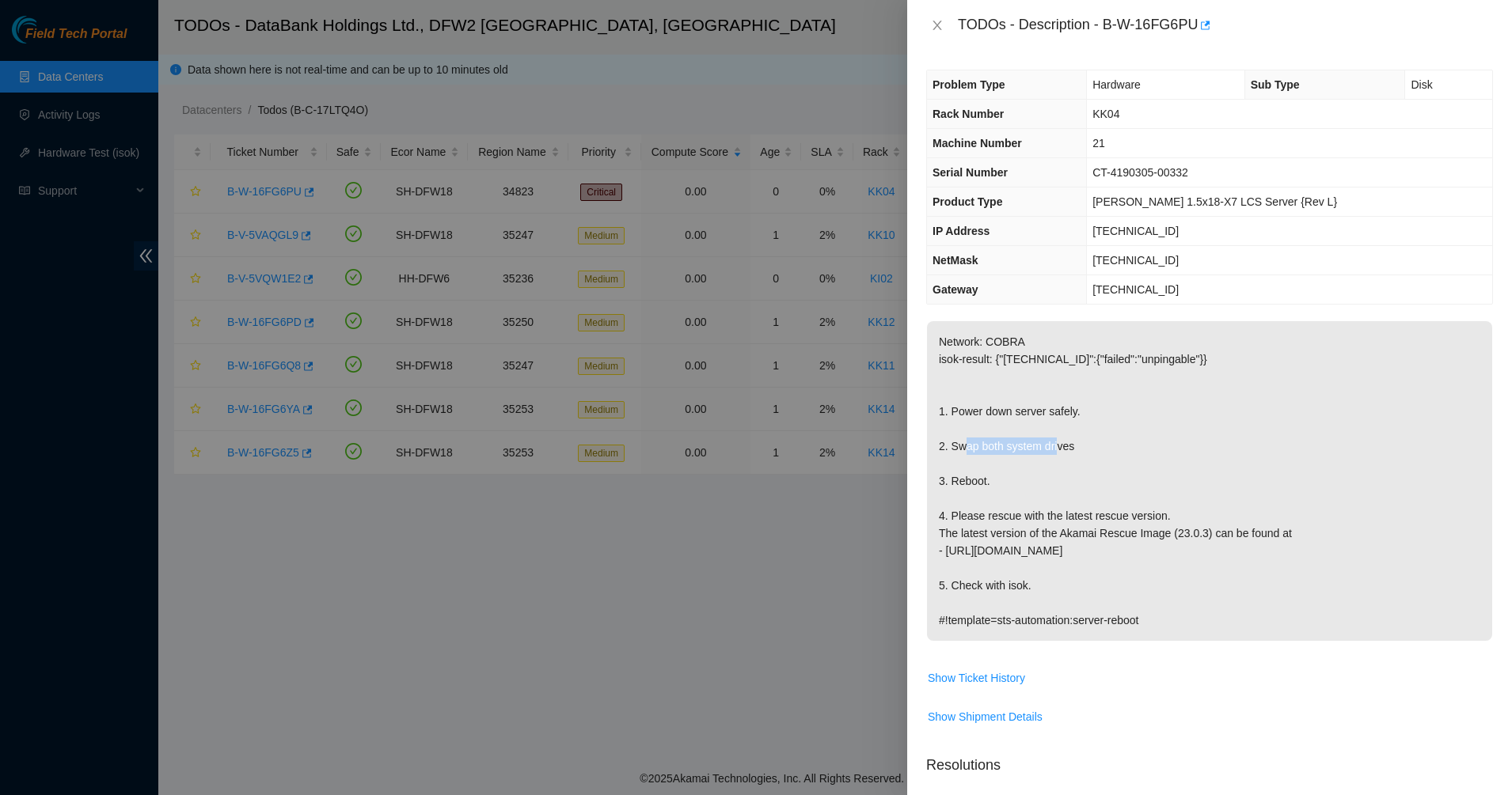
drag, startPoint x: 968, startPoint y: 452, endPoint x: 1062, endPoint y: 450, distance: 94.0
click at [1062, 450] on p "Network: COBRA isok-result: {"184.28.172.62":{"failed":"unpingable"}} 1. Power …" at bounding box center [1209, 481] width 565 height 320
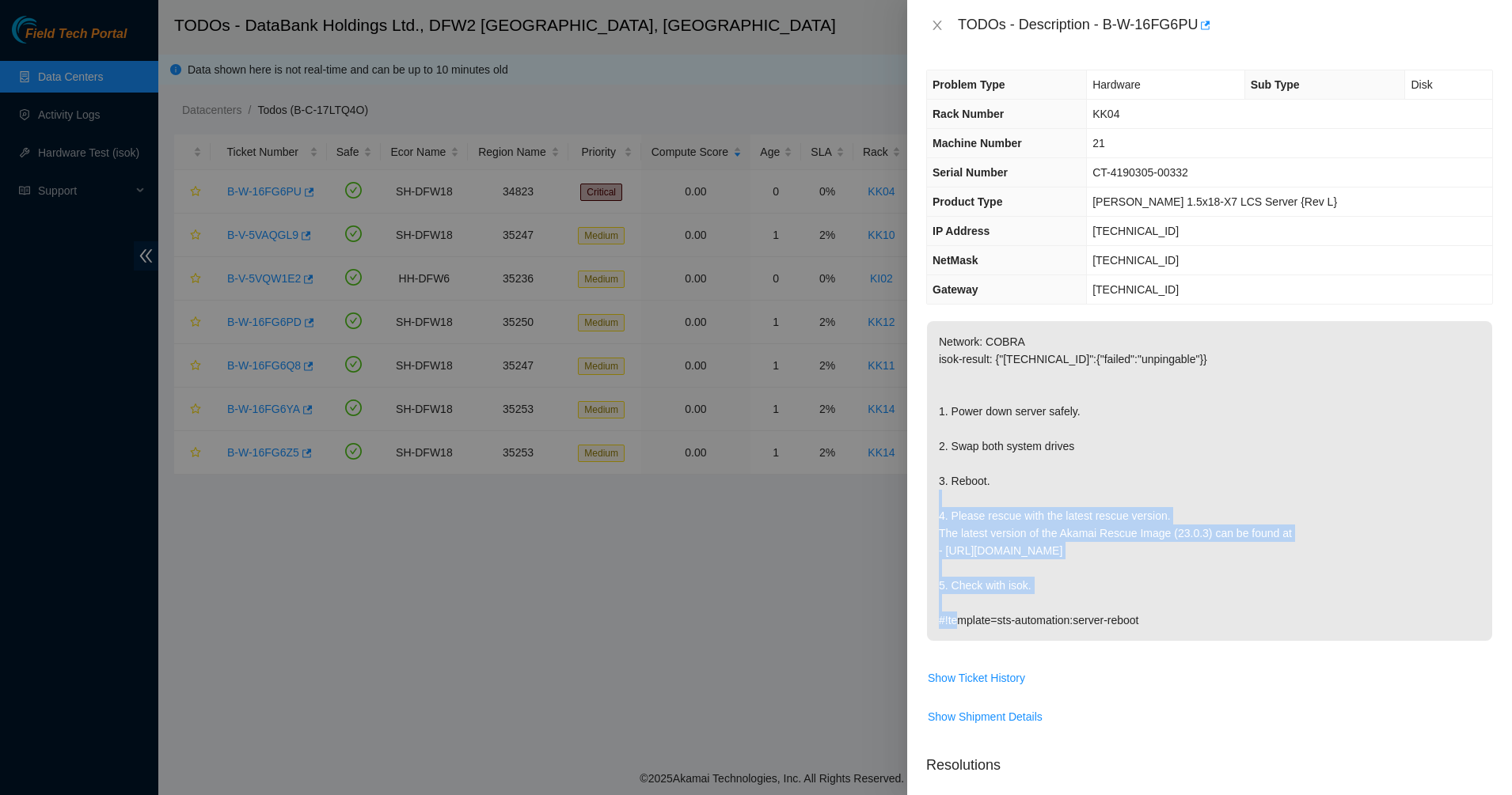
drag, startPoint x: 995, startPoint y: 506, endPoint x: 1090, endPoint y: 576, distance: 118.0
click at [1090, 576] on p "Network: COBRA isok-result: {"184.28.172.62":{"failed":"unpingable"}} 1. Power …" at bounding box center [1209, 481] width 565 height 320
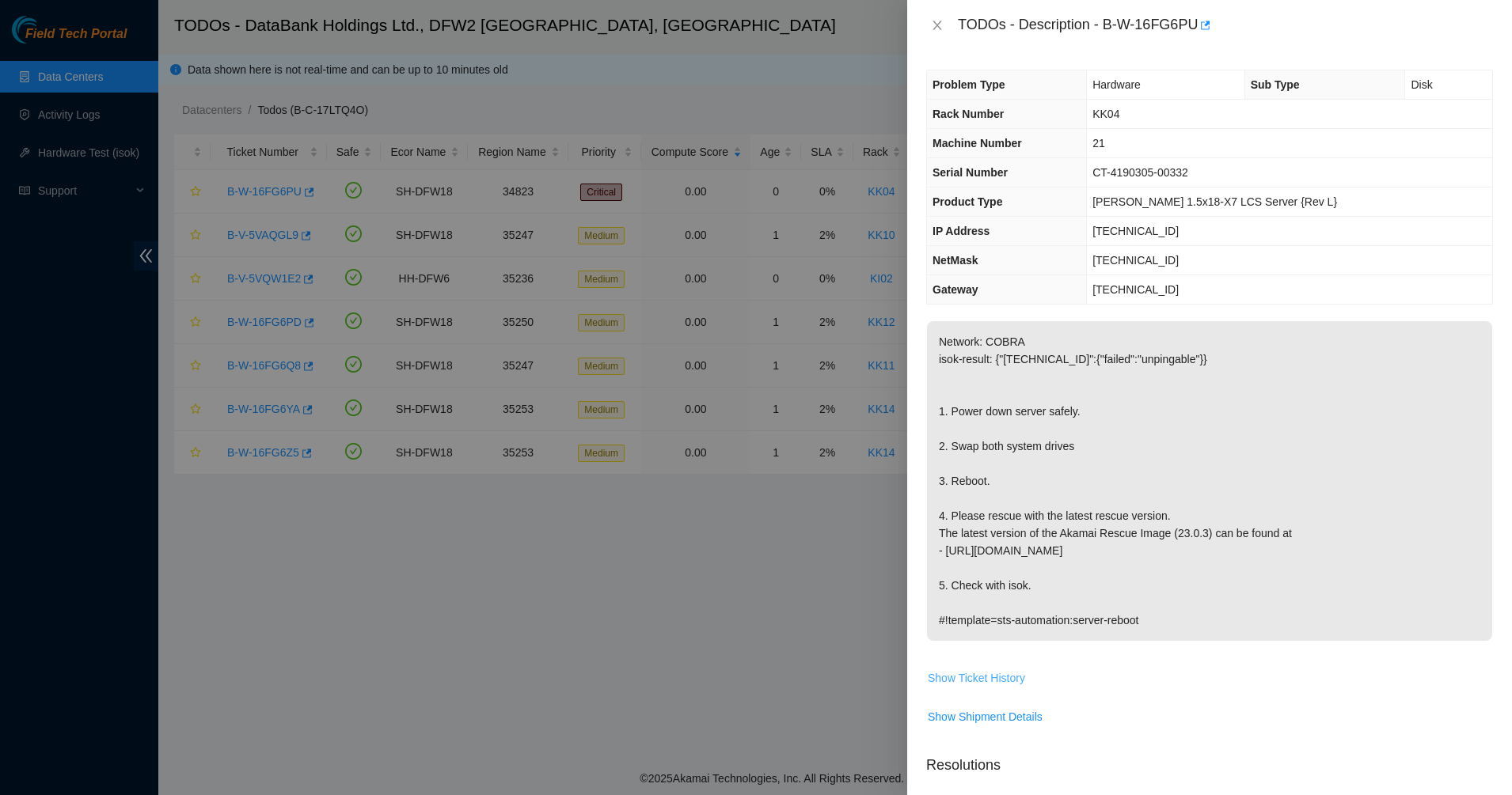
click at [973, 677] on span "Show Ticket History" at bounding box center [976, 678] width 97 height 18
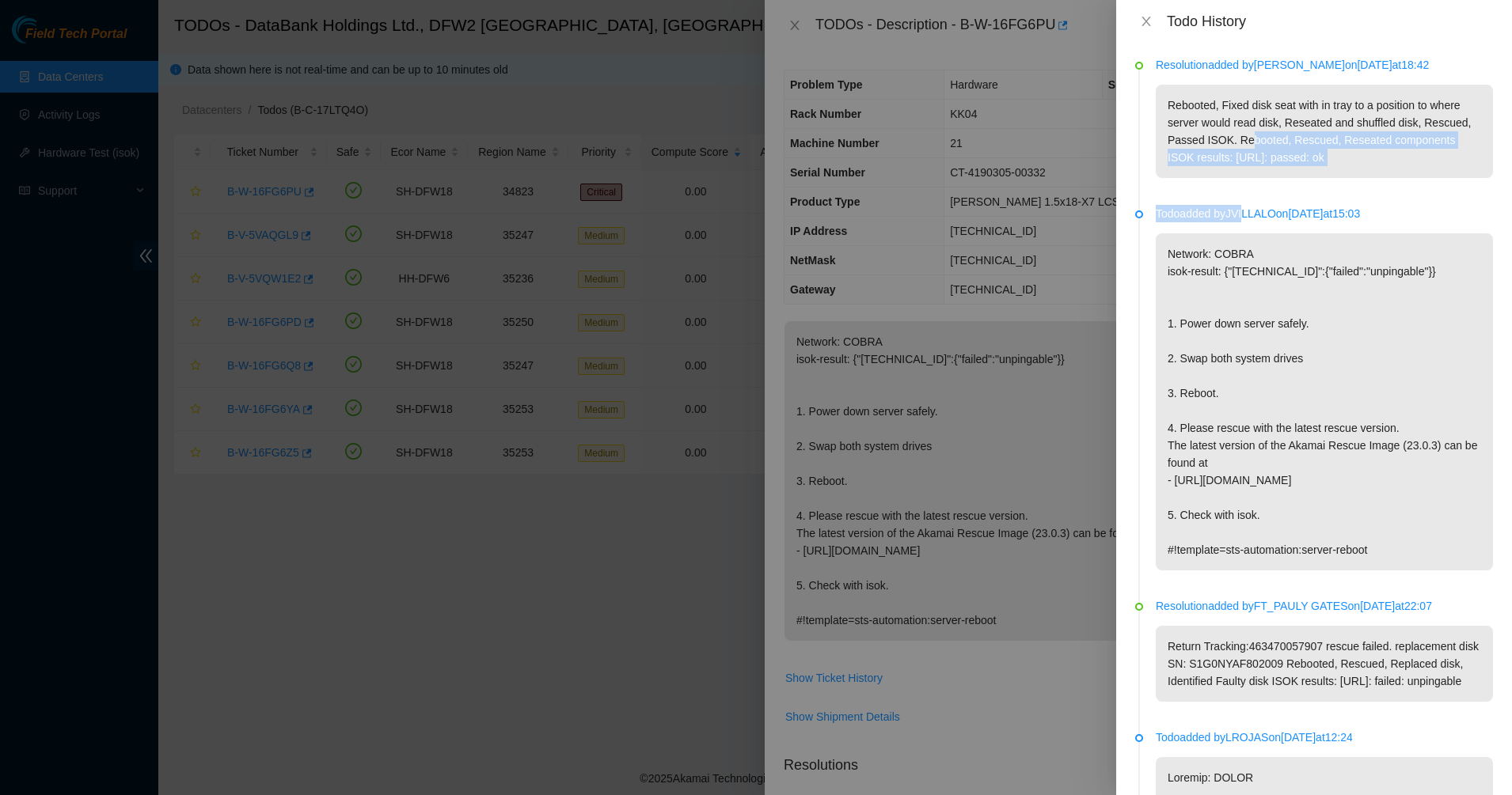
drag, startPoint x: 1244, startPoint y: 159, endPoint x: 1249, endPoint y: 233, distance: 74.2
click at [1249, 223] on p "Todo added by JVILLALO on 2025-09-24 at 15:03" at bounding box center [1324, 214] width 337 height 18
drag, startPoint x: 1206, startPoint y: 124, endPoint x: 1371, endPoint y: 178, distance: 173.6
click at [1371, 178] on p "Rebooted, Fixed disk seat with in tray to a position to where server would read…" at bounding box center [1324, 131] width 337 height 93
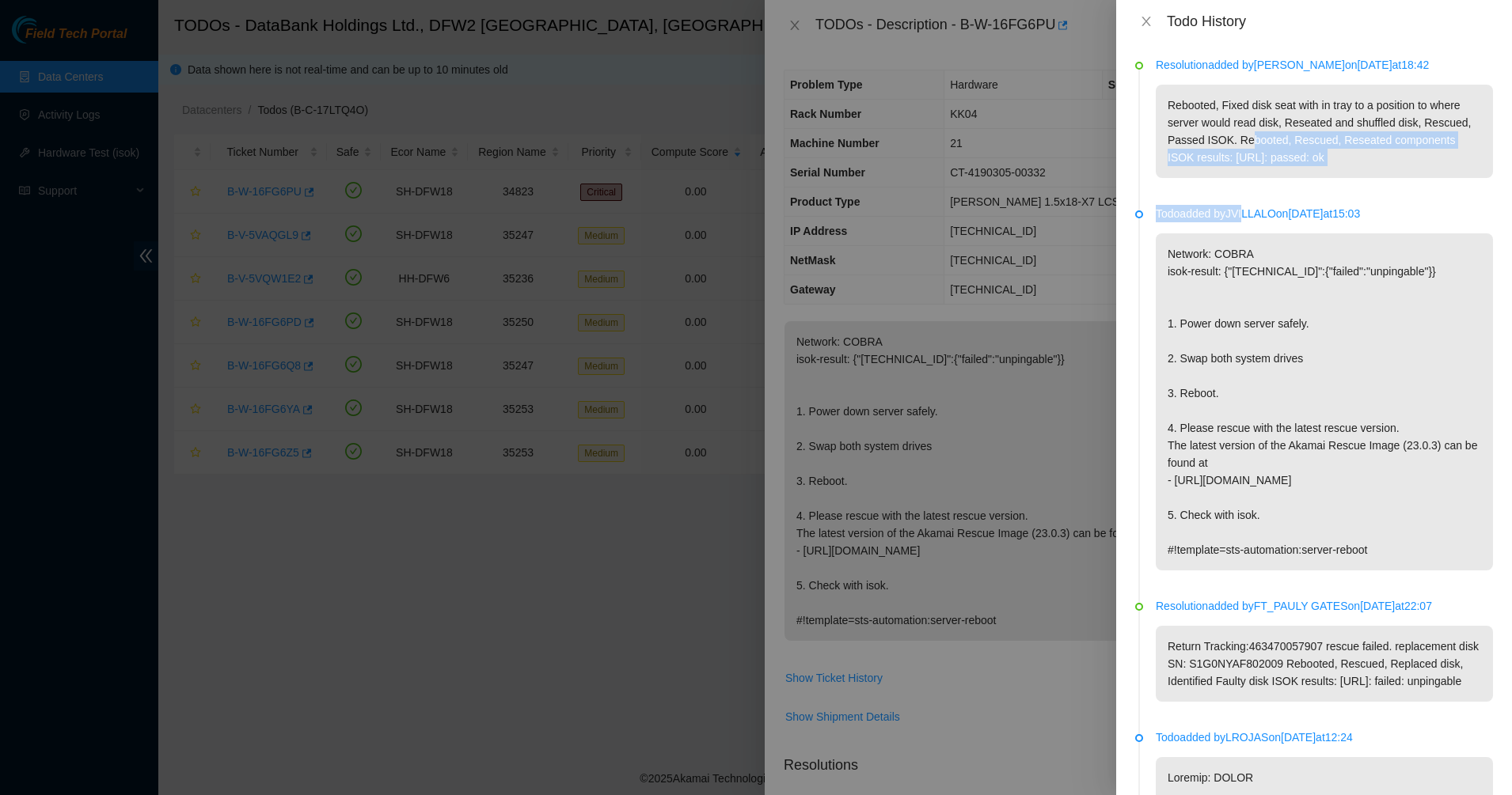
click at [1371, 178] on p "Rebooted, Fixed disk seat with in tray to a position to where server would read…" at bounding box center [1324, 131] width 337 height 93
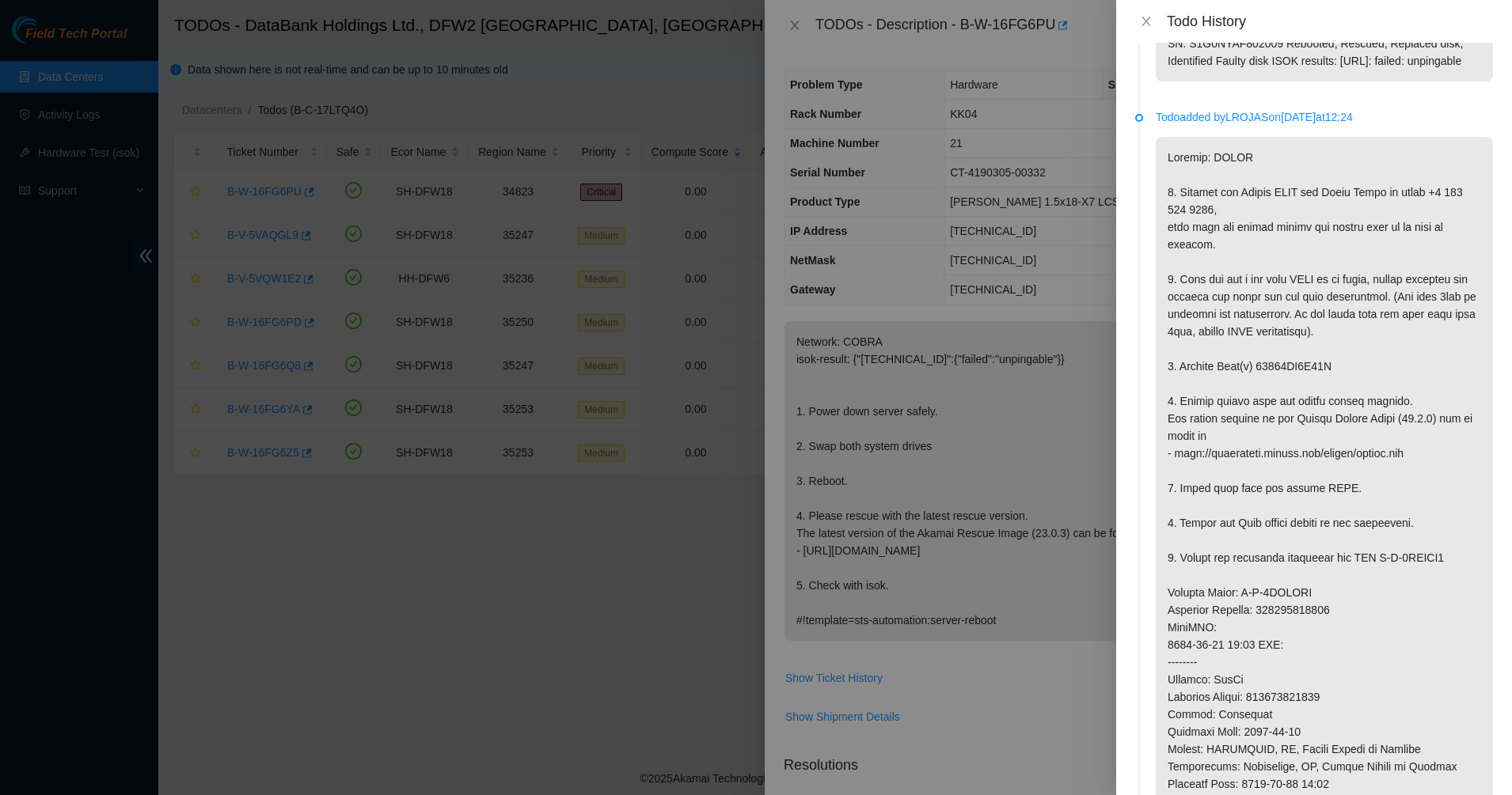
scroll to position [594, 0]
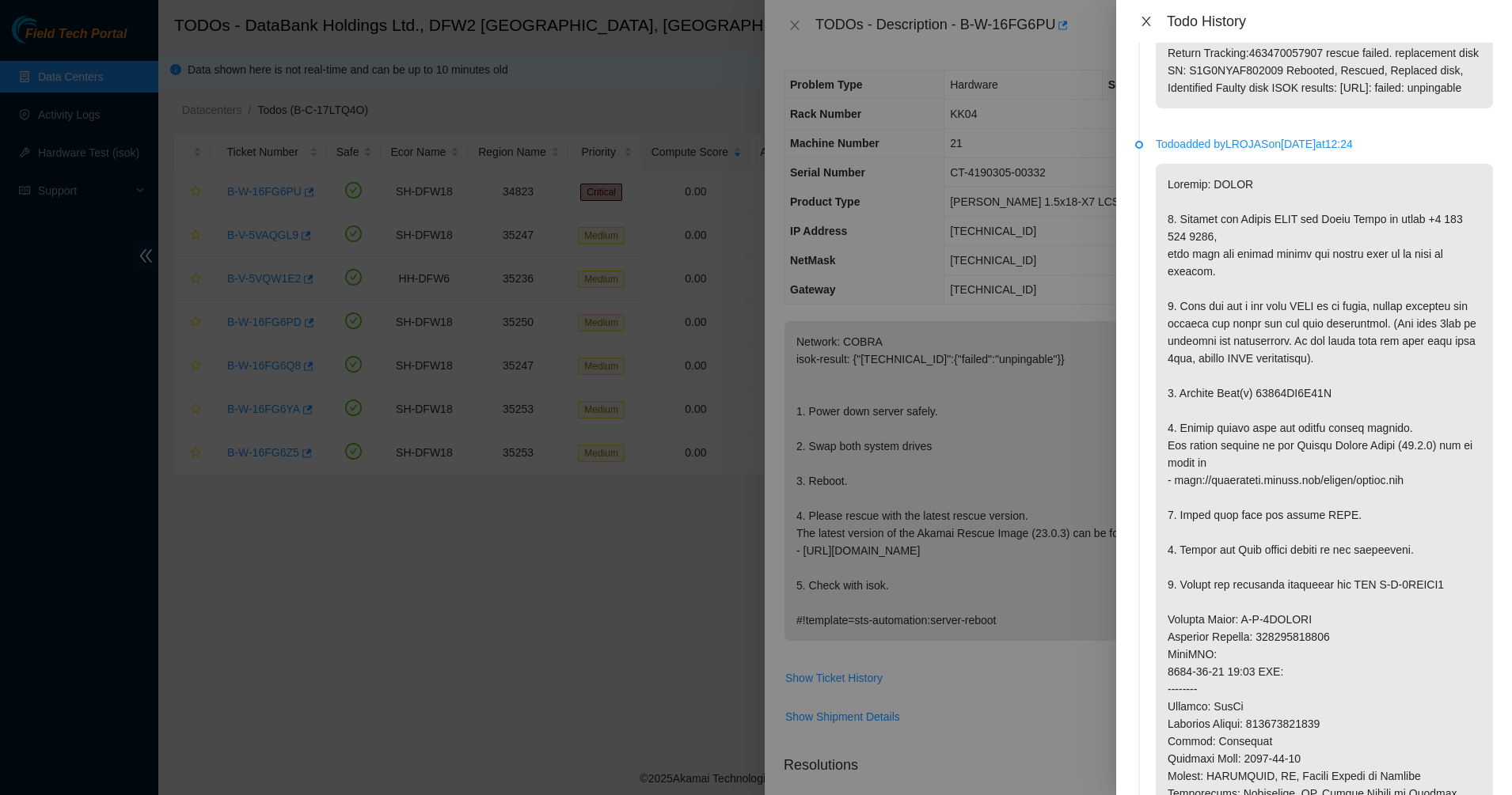
click at [1150, 26] on icon "close" at bounding box center [1146, 21] width 12 height 12
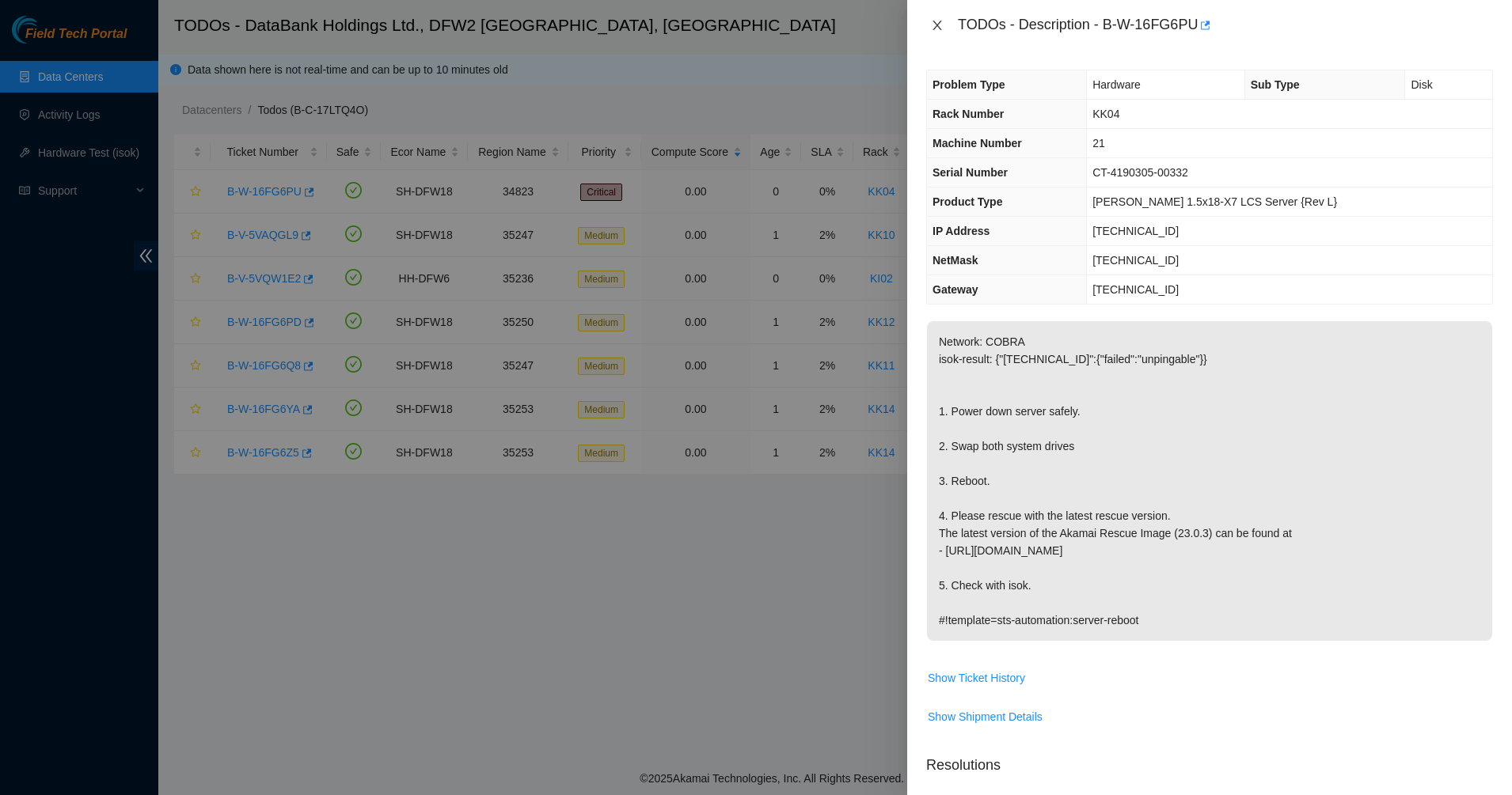
click at [934, 22] on icon "close" at bounding box center [937, 25] width 9 height 10
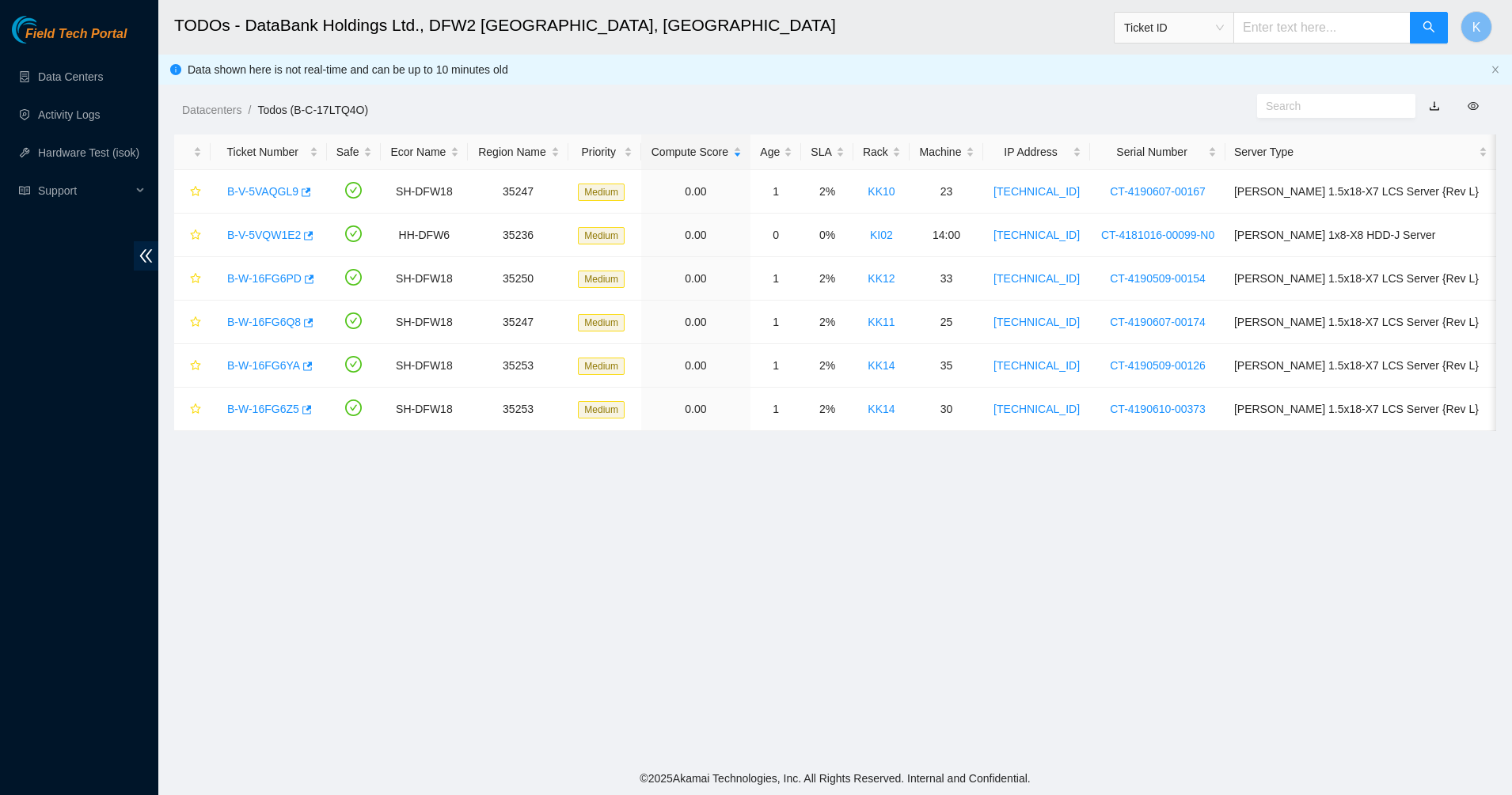
click at [744, 648] on main "TODOs - DataBank Holdings Ltd., DFW2 Richardson, TX Ticket ID K Data shown here…" at bounding box center [835, 381] width 1353 height 762
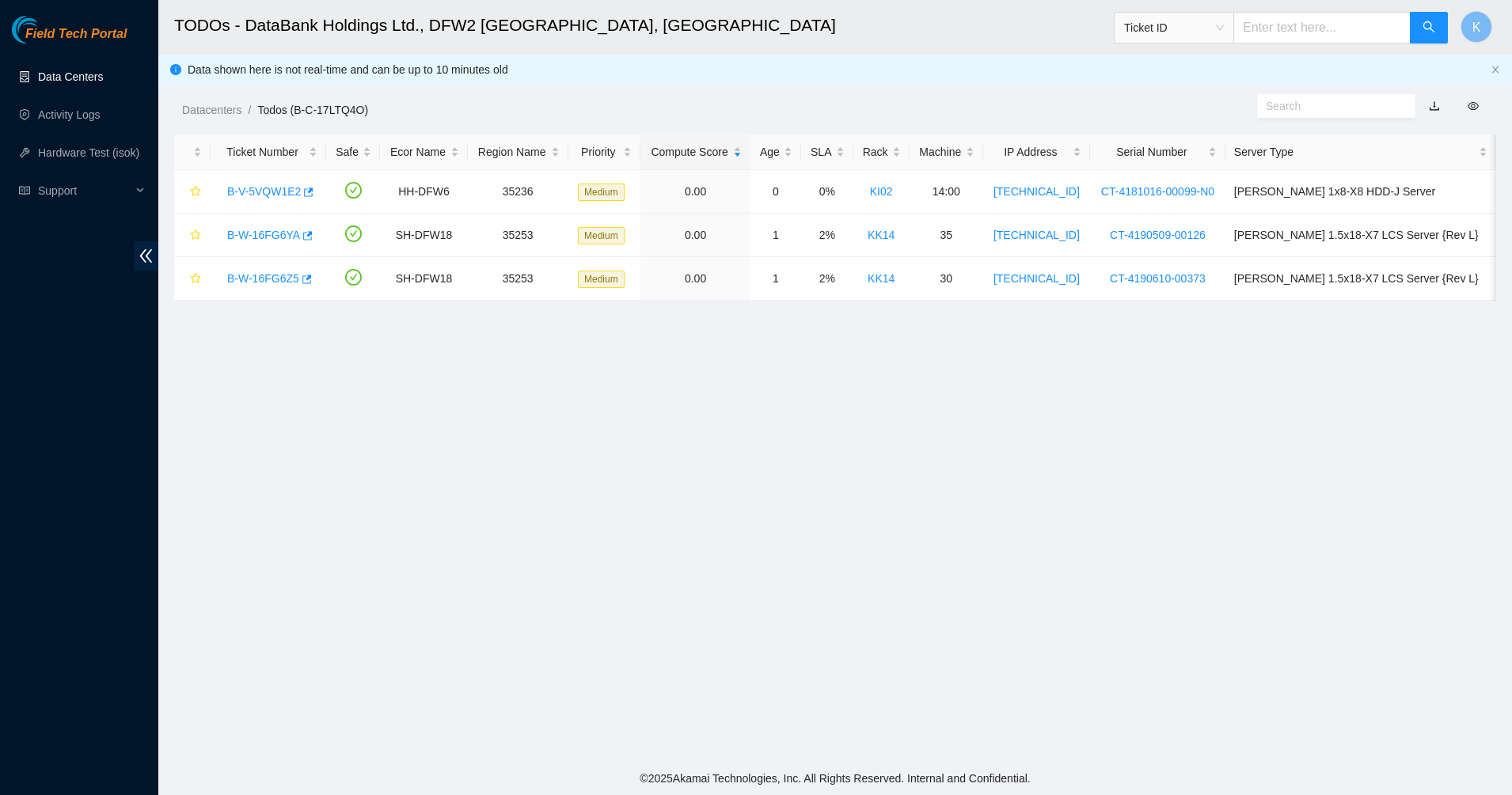
click at [89, 70] on link "Data Centers" at bounding box center [70, 77] width 65 height 12
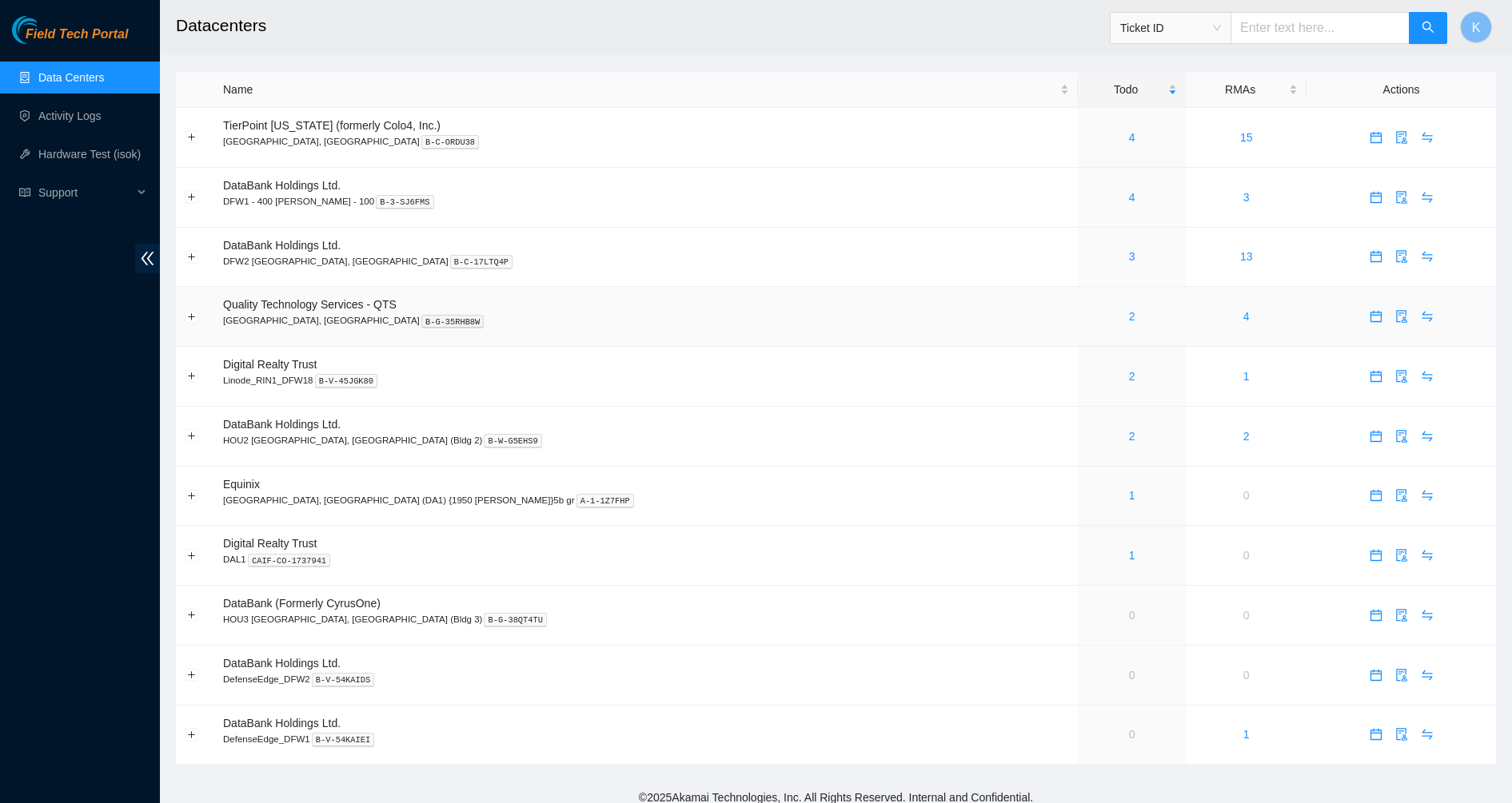
click at [1087, 315] on div "2" at bounding box center [1132, 317] width 90 height 18
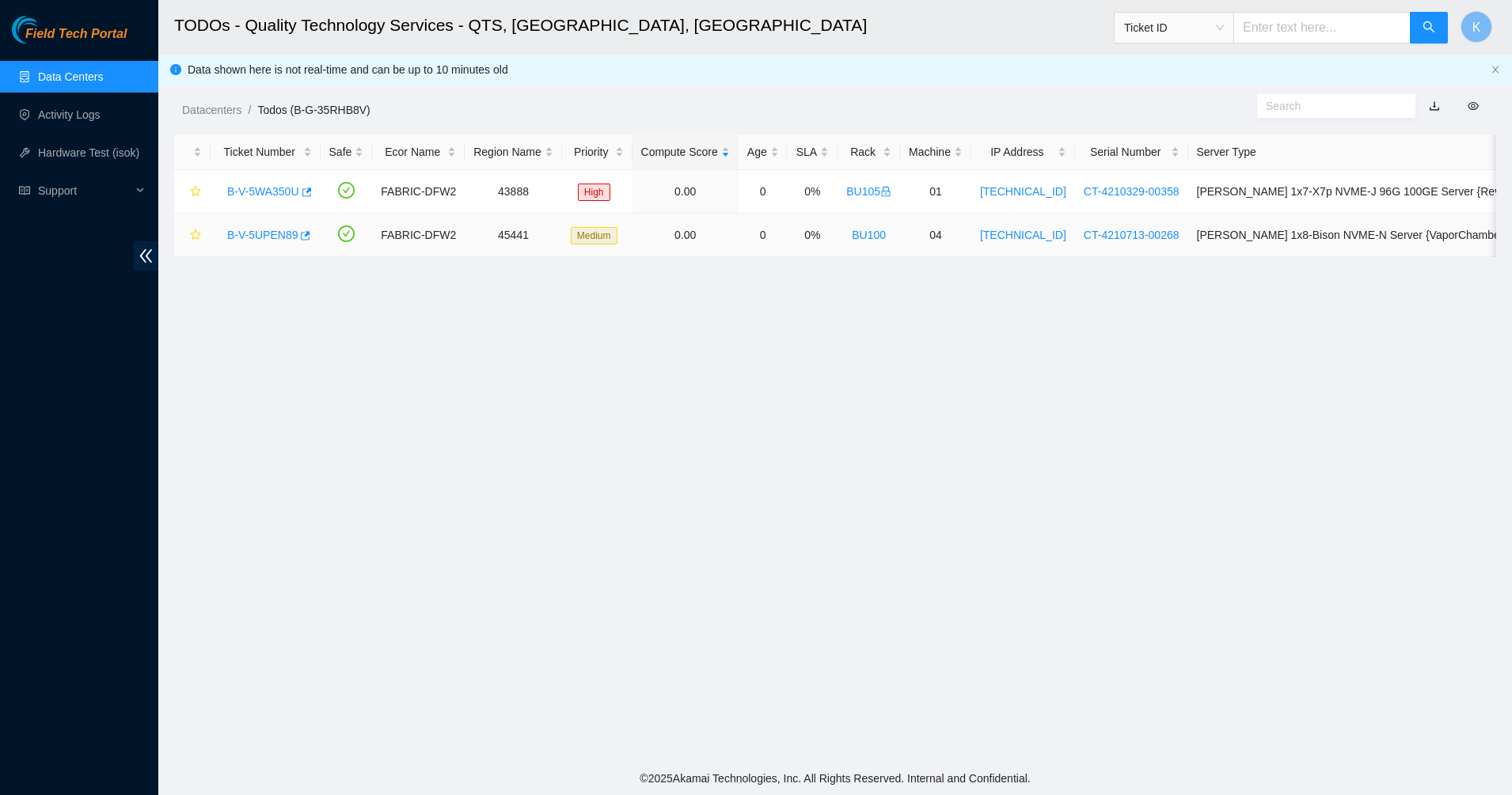
click at [239, 231] on link "B-V-5UPEN89" at bounding box center [262, 235] width 70 height 12
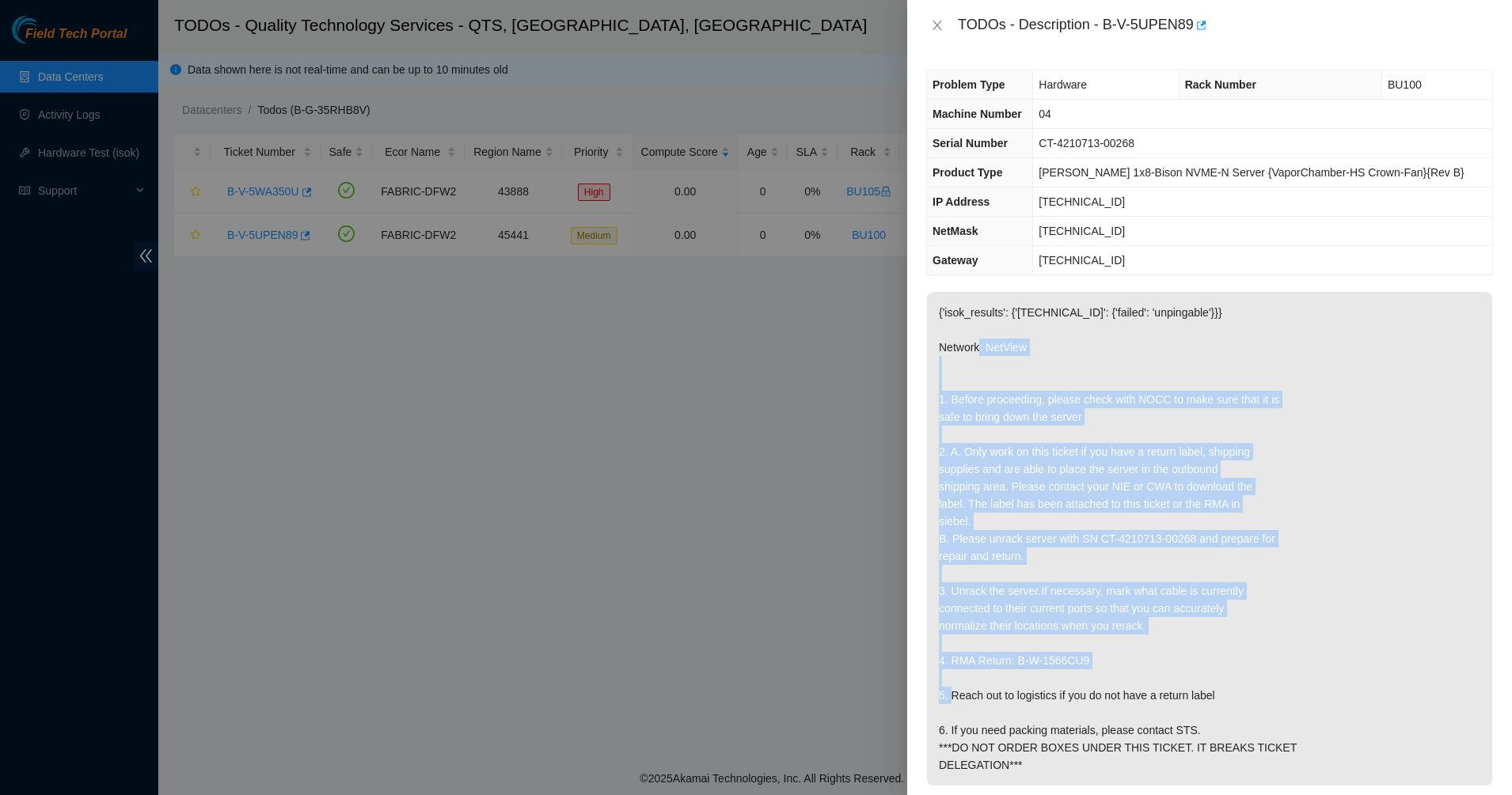
drag, startPoint x: 949, startPoint y: 360, endPoint x: 1093, endPoint y: 697, distance: 366.5
click at [1093, 697] on p "{'isok_results': {'[TECHNICAL_ID]': {'failed': 'unpingable'}}} Network: NetView…" at bounding box center [1209, 539] width 565 height 494
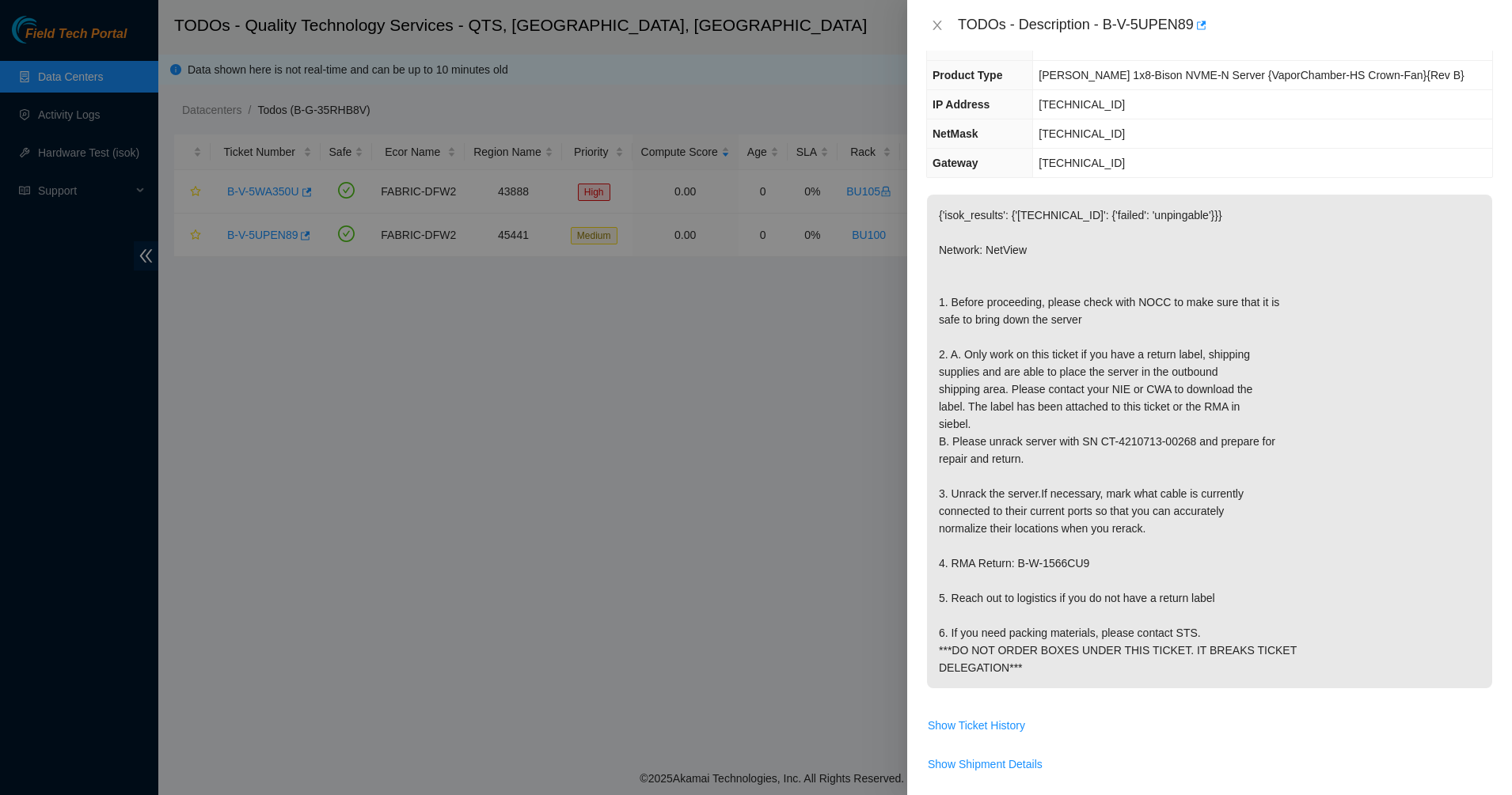
scroll to position [395, 0]
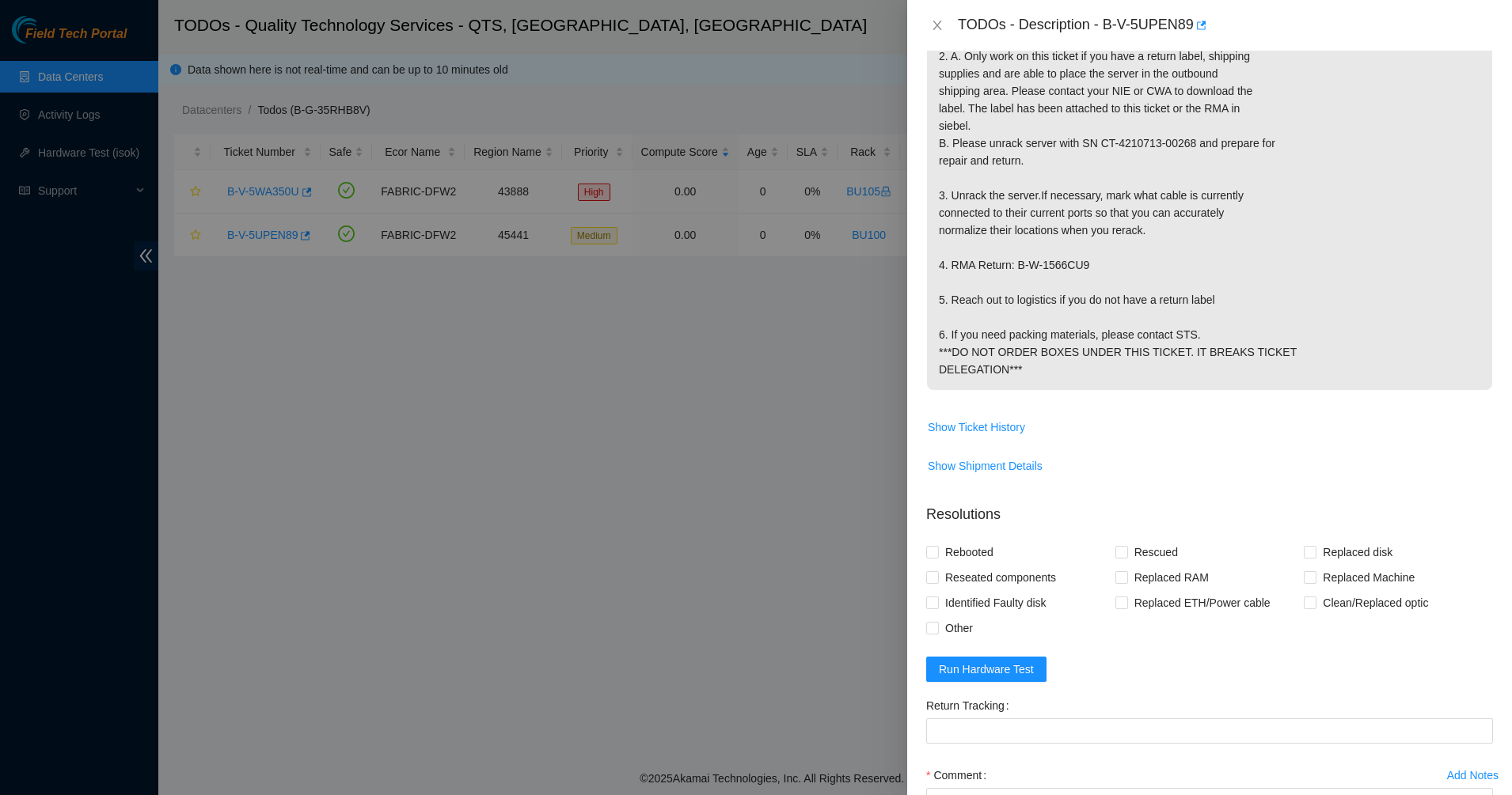
drag, startPoint x: 968, startPoint y: 284, endPoint x: 1172, endPoint y: 414, distance: 241.9
click at [1172, 390] on p "{'isok_results': {'[TECHNICAL_ID]': {'failed': 'unpingable'}}} Network: NetView…" at bounding box center [1209, 143] width 565 height 494
drag, startPoint x: 1172, startPoint y: 414, endPoint x: 1006, endPoint y: 158, distance: 305.1
click at [1171, 390] on p "{'isok_results': {'[TECHNICAL_ID]': {'failed': 'unpingable'}}} Network: NetView…" at bounding box center [1209, 143] width 565 height 494
click at [943, 20] on button "Close" at bounding box center [937, 25] width 22 height 15
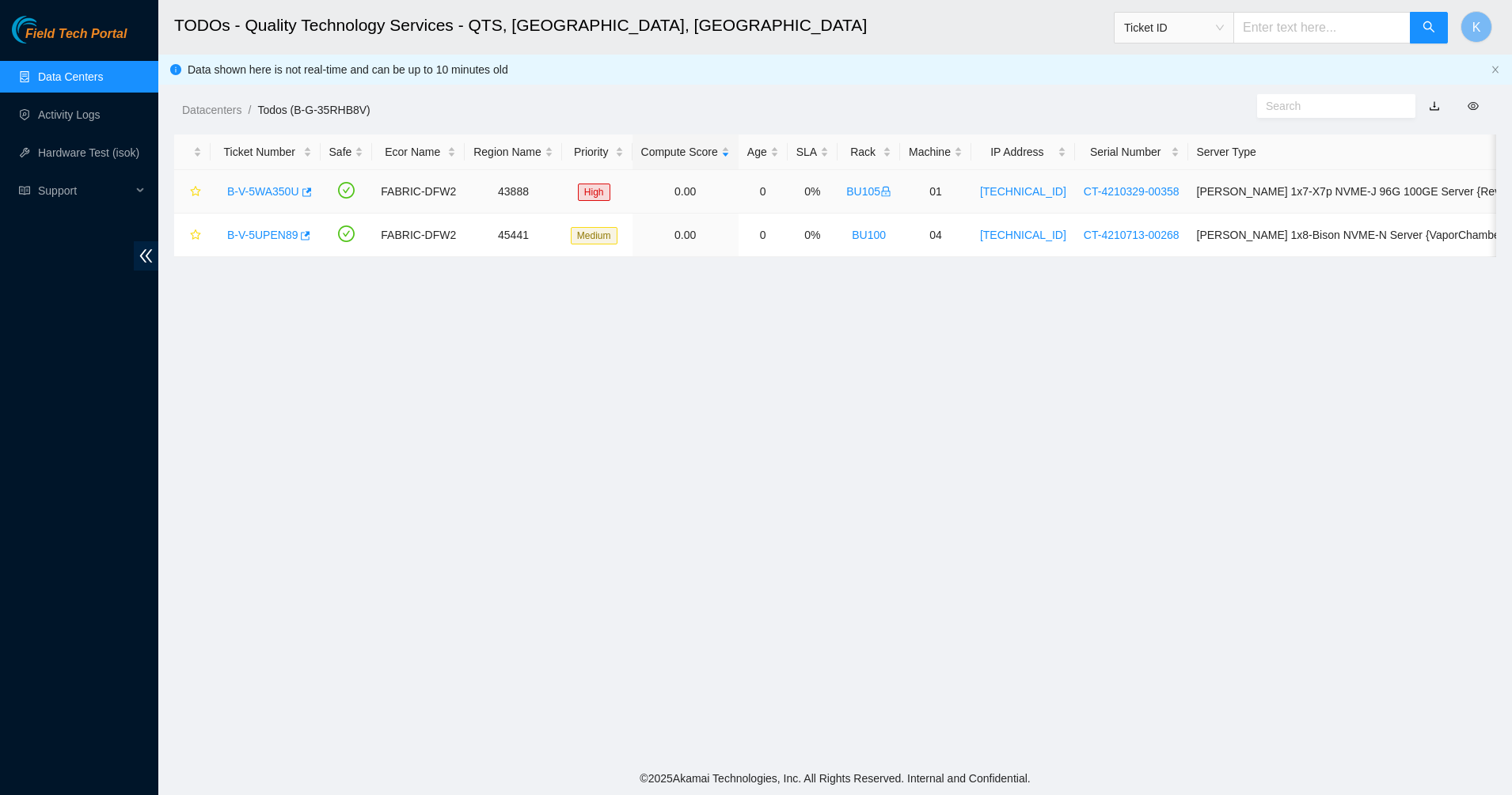
click at [278, 188] on link "B-V-5WA350U" at bounding box center [263, 191] width 72 height 12
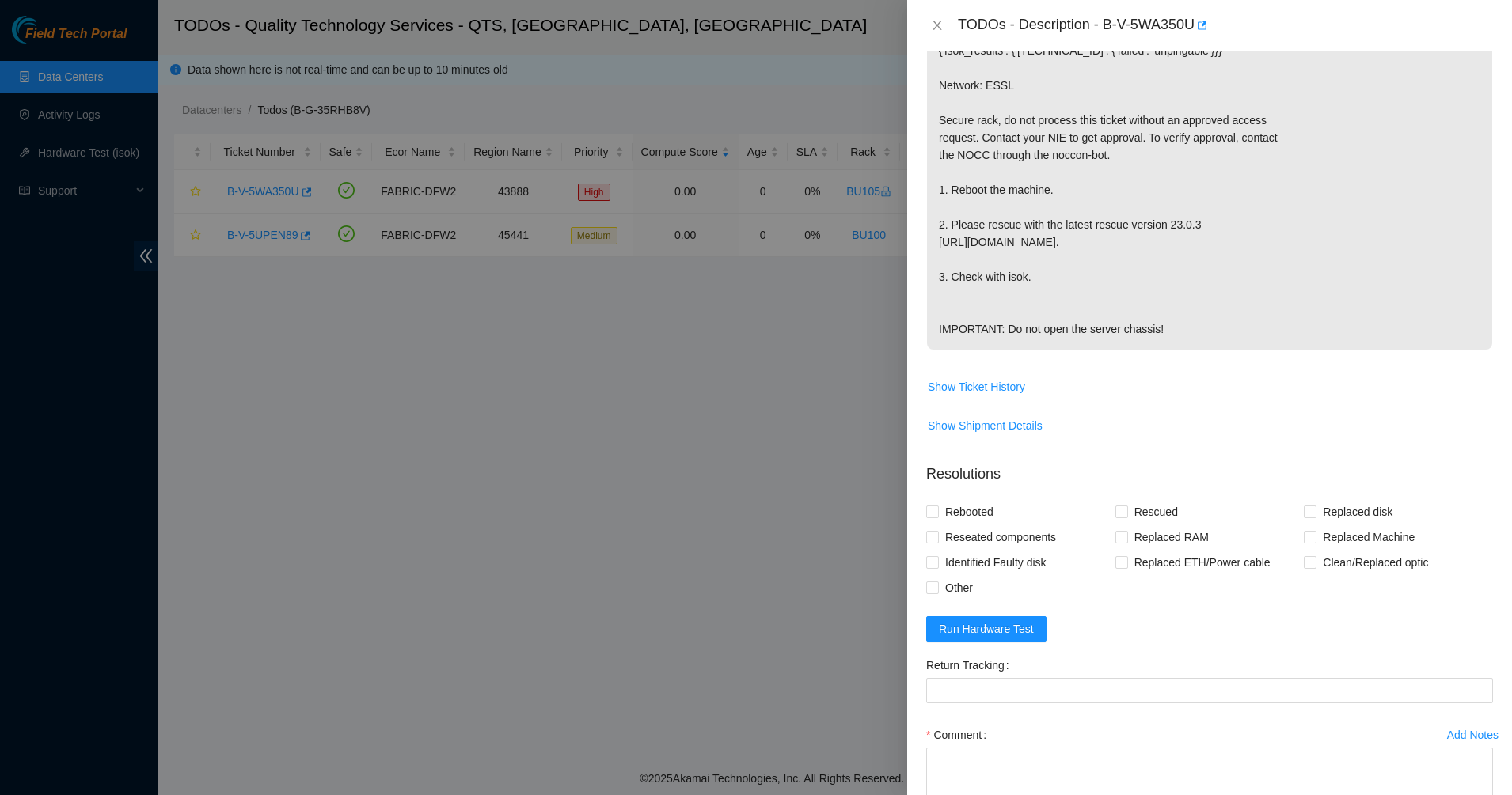
scroll to position [227, 0]
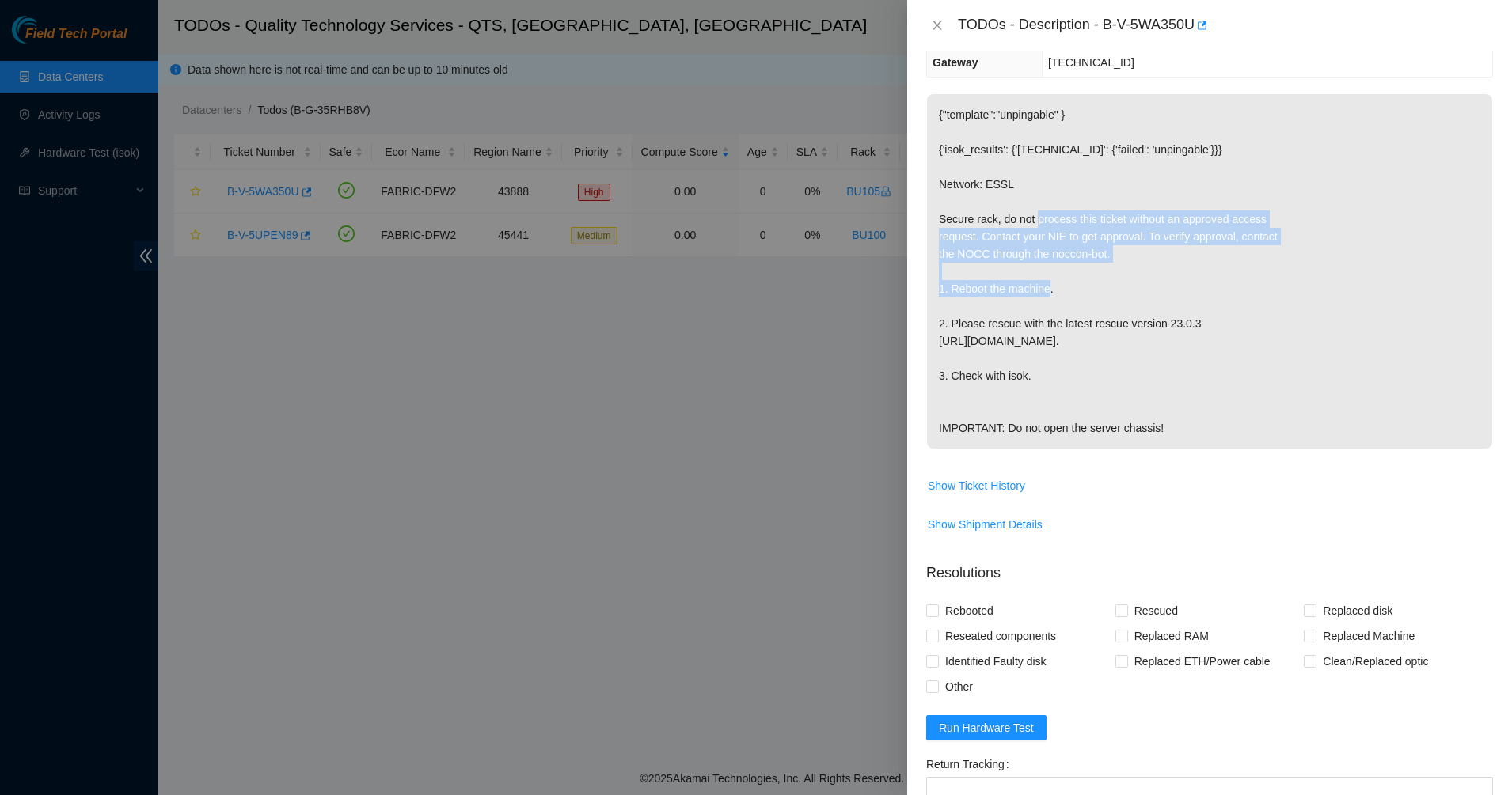
drag, startPoint x: 1055, startPoint y: 260, endPoint x: 1064, endPoint y: 296, distance: 37.1
click at [1064, 290] on p "{"template":"unpingable" } {'isok_results': {'[TECHNICAL_ID]': {'failed': 'unpi…" at bounding box center [1209, 272] width 565 height 354
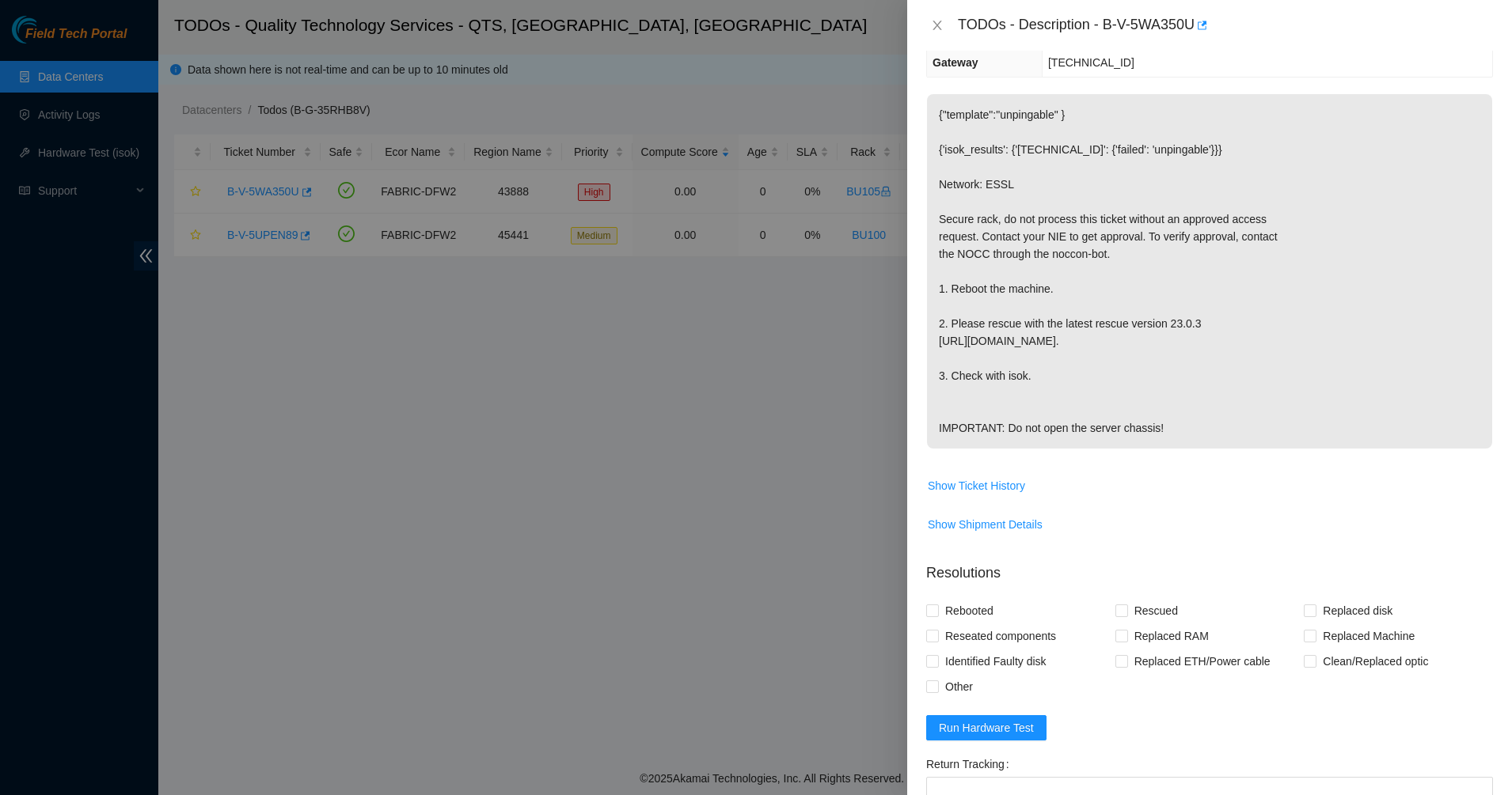
click at [1065, 301] on p "{"template":"unpingable" } {'isok_results': {'[TECHNICAL_ID]': {'failed': 'unpi…" at bounding box center [1209, 272] width 565 height 354
click at [935, 26] on icon "close" at bounding box center [937, 25] width 12 height 12
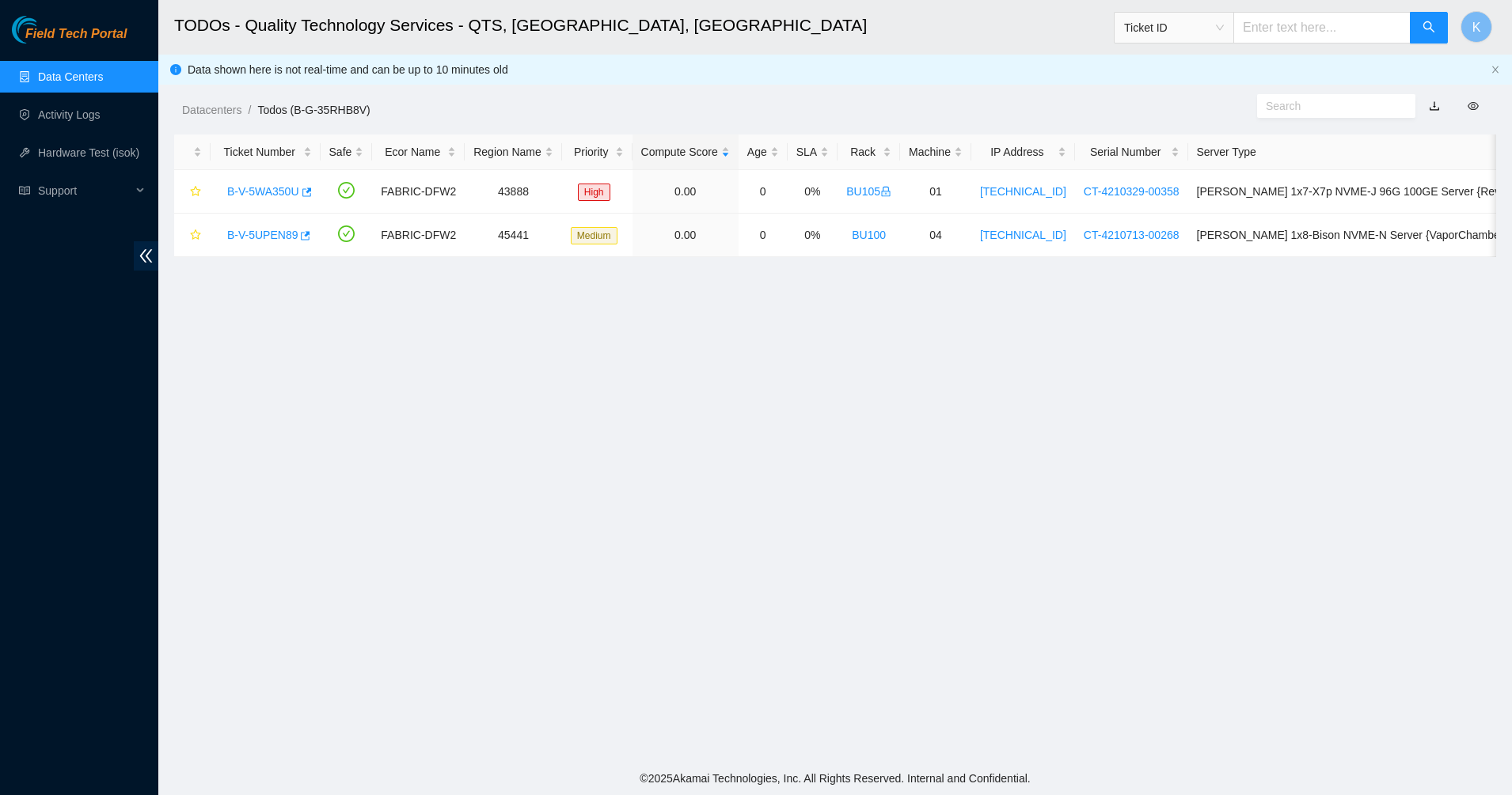
click at [101, 83] on link "Data Centers" at bounding box center [70, 77] width 65 height 12
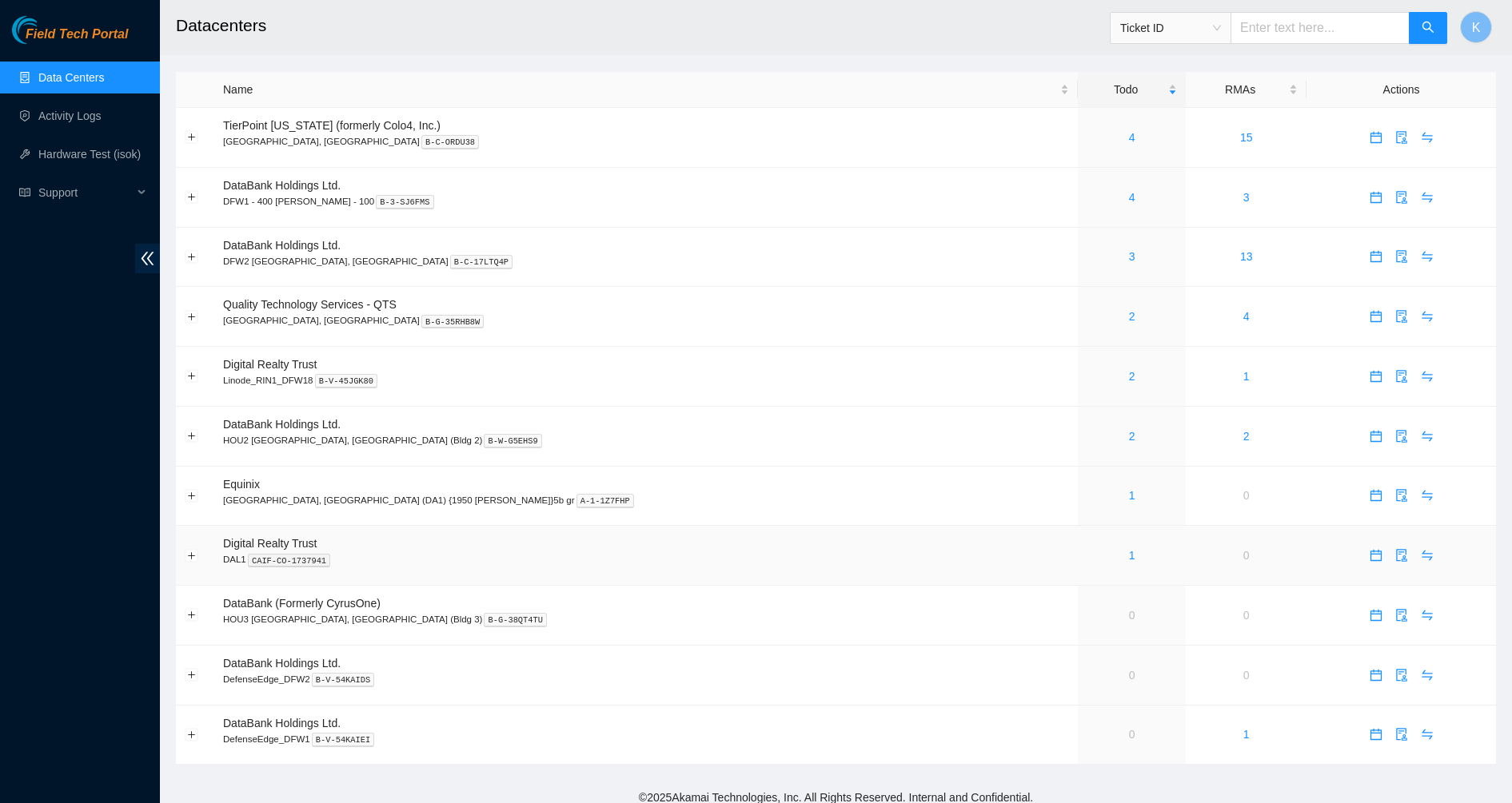
click at [1129, 561] on link "1" at bounding box center [1132, 556] width 6 height 13
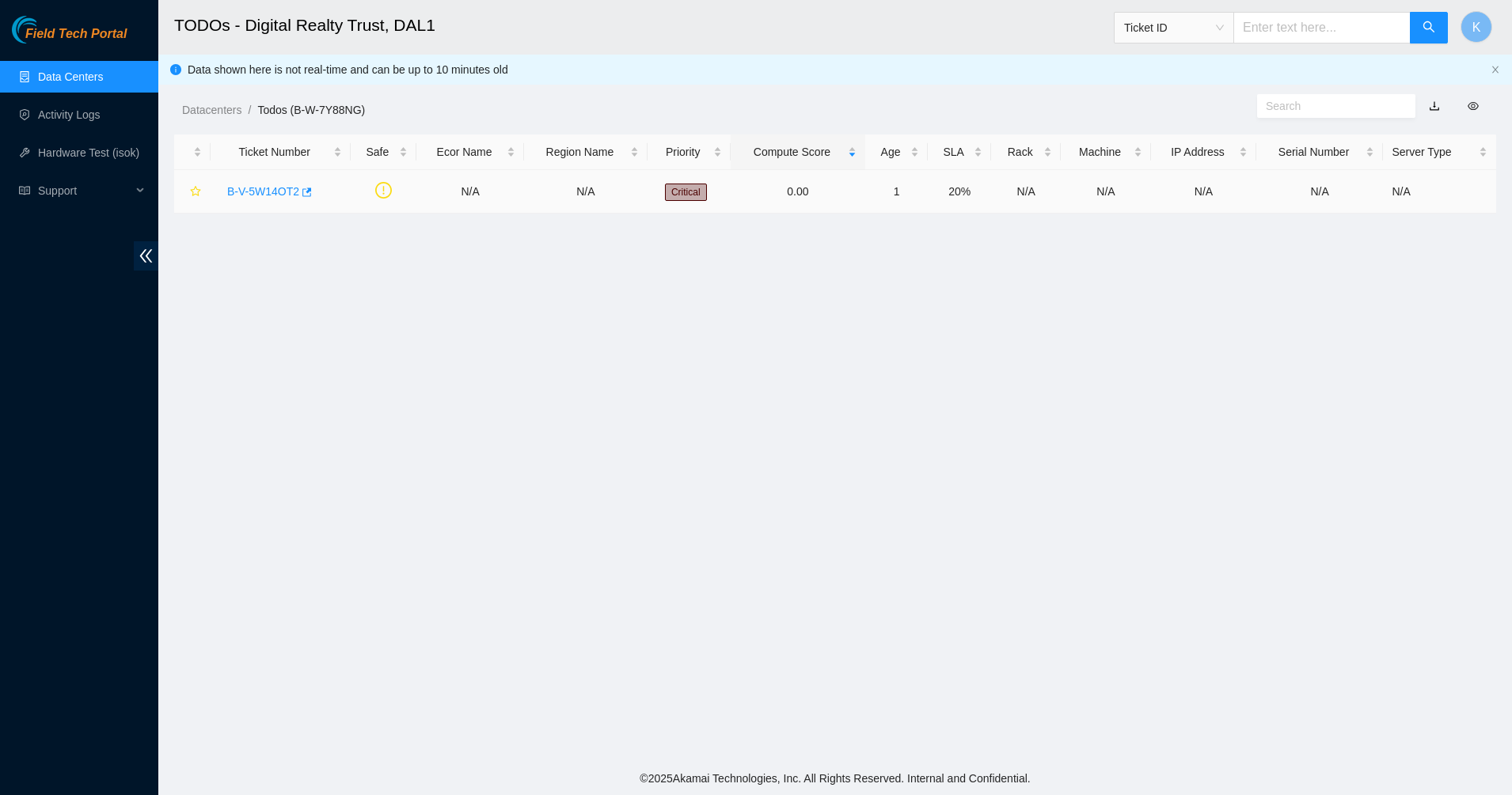
click at [244, 192] on link "B-V-5W14OT2" at bounding box center [263, 191] width 72 height 12
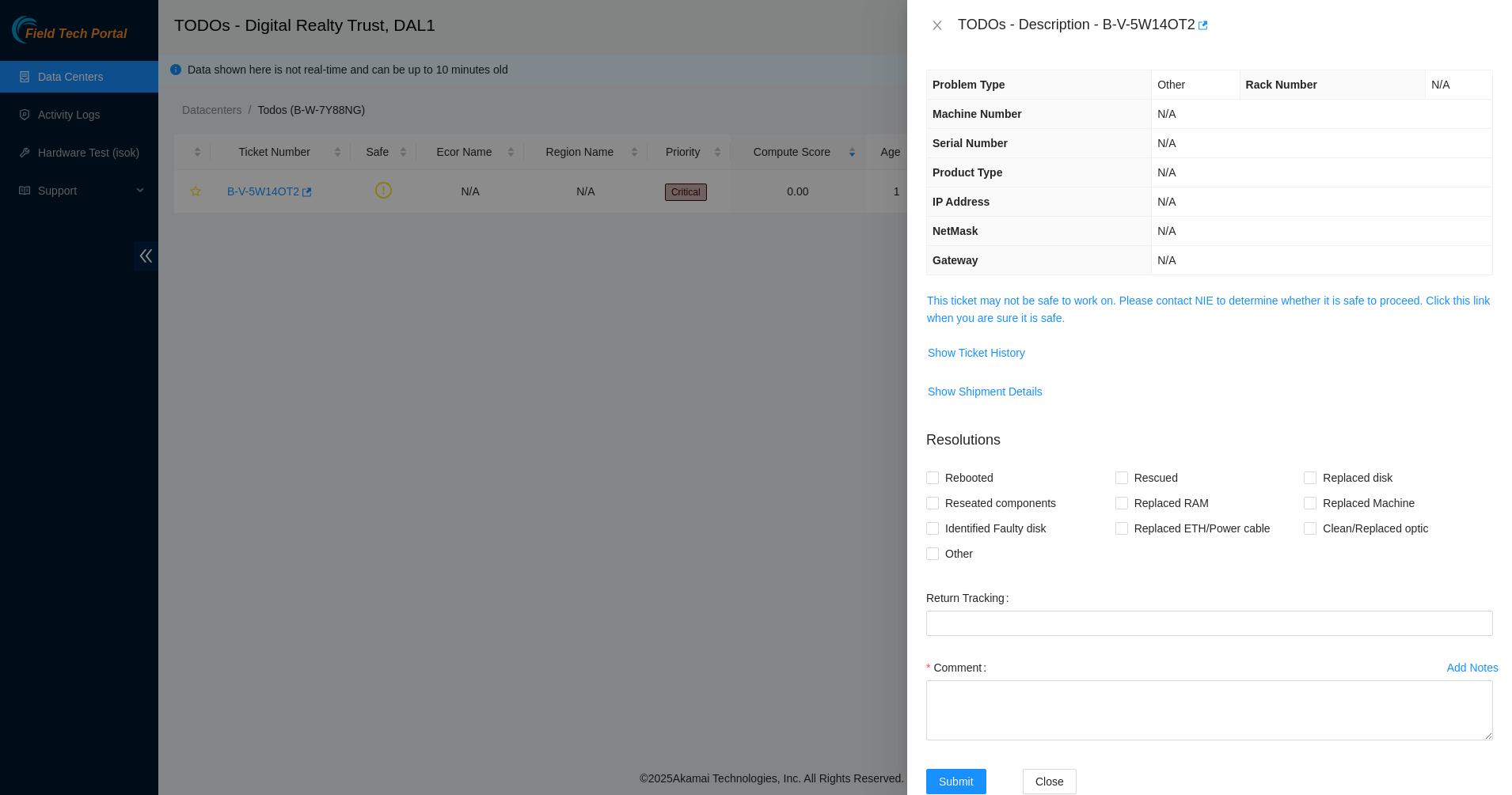
click at [964, 304] on link "This ticket may not be safe to work on. Please contact NIE to determine whether…" at bounding box center [1208, 310] width 563 height 30
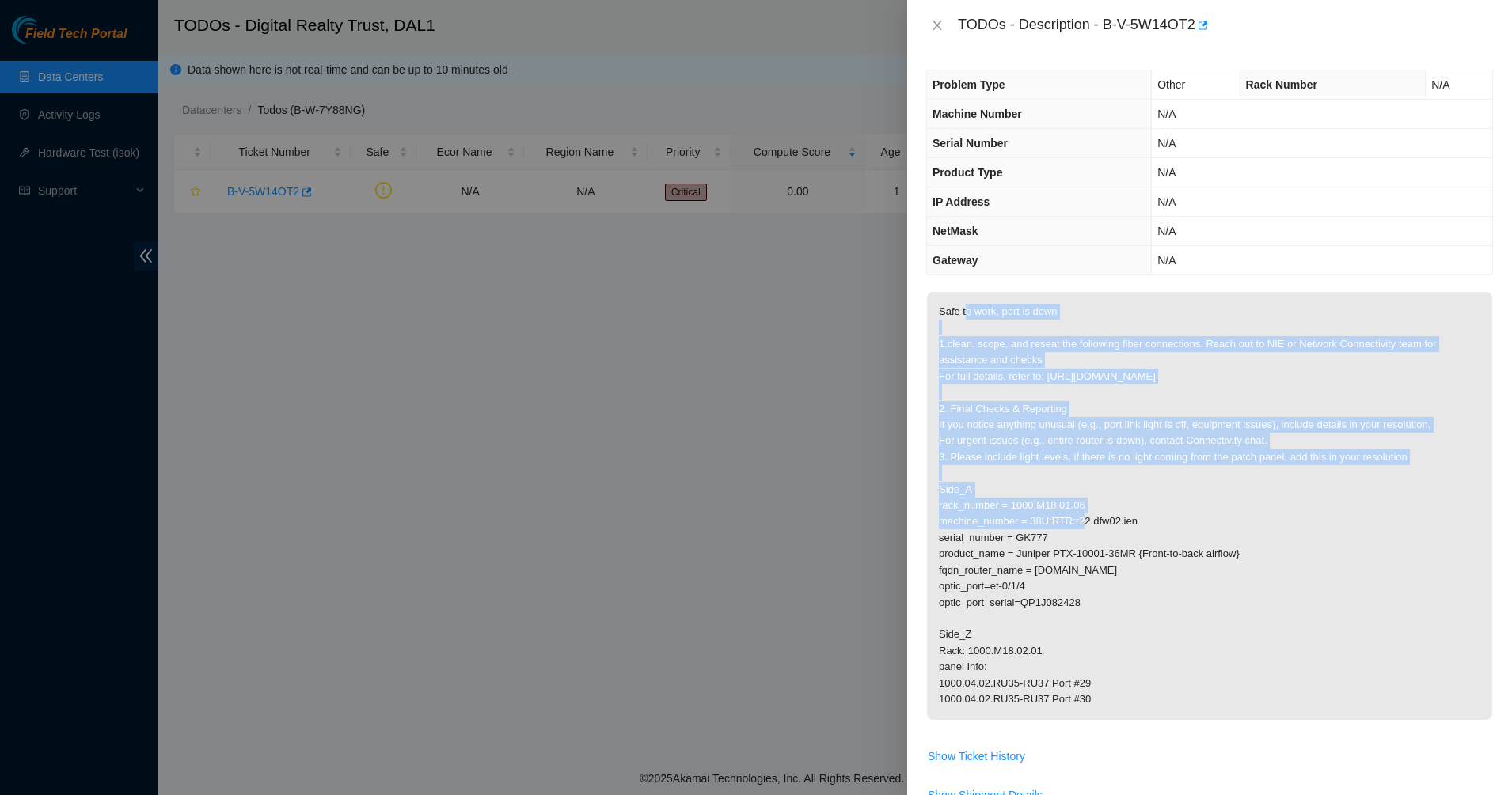
drag, startPoint x: 967, startPoint y: 310, endPoint x: 1132, endPoint y: 490, distance: 244.2
click at [1132, 490] on p "Safe to work, port is down 1.clean, scope, and reseat the following fiber conne…" at bounding box center [1209, 506] width 565 height 428
click at [1133, 491] on p "Safe to work, port is down 1.clean, scope, and reseat the following fiber conne…" at bounding box center [1209, 506] width 565 height 428
drag, startPoint x: 1133, startPoint y: 491, endPoint x: 941, endPoint y: 326, distance: 253.2
click at [941, 326] on p "Safe to work, port is down 1.clean, scope, and reseat the following fiber conne…" at bounding box center [1209, 506] width 565 height 428
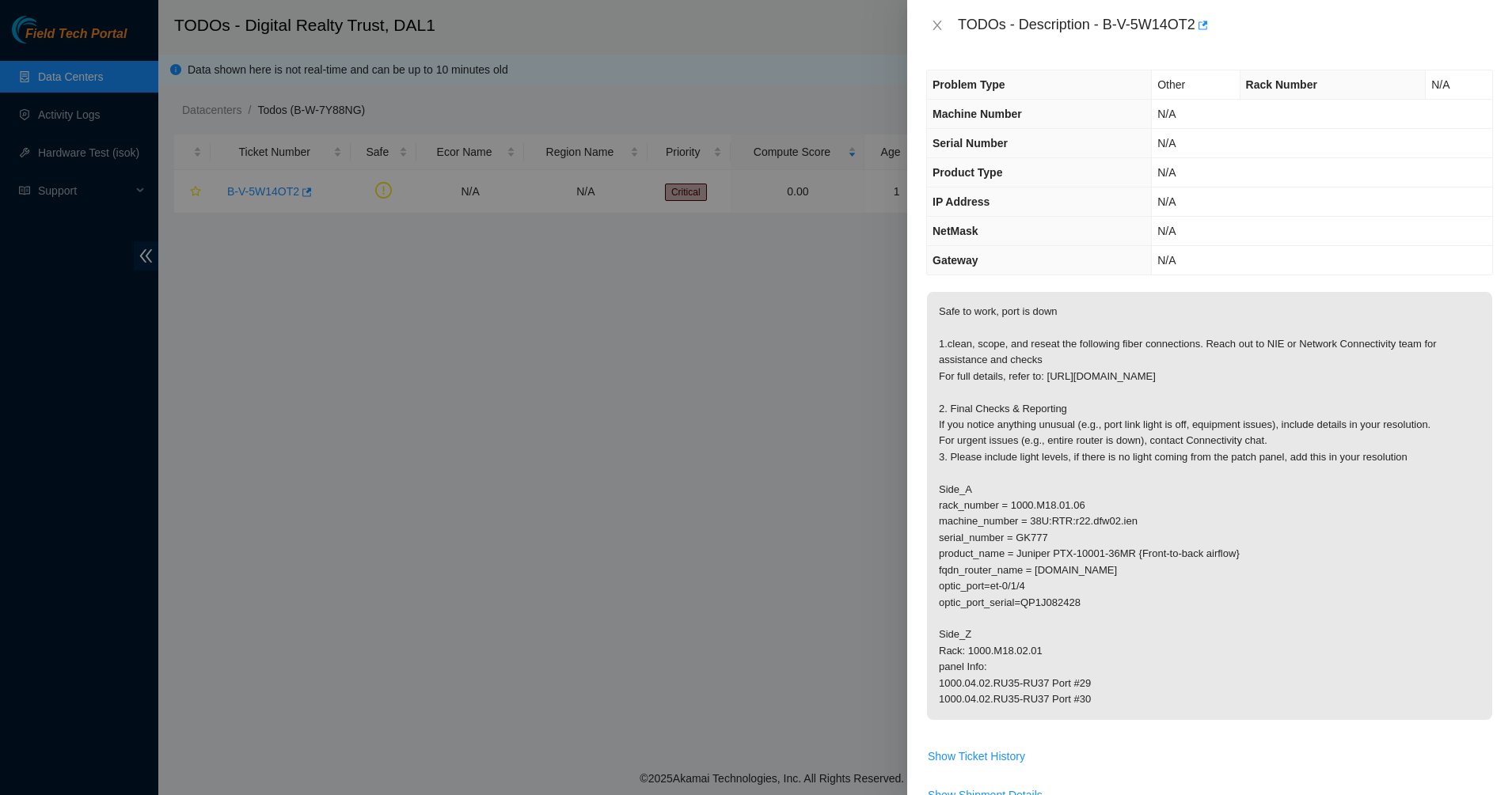
click at [940, 326] on p "Safe to work, port is down 1.clean, scope, and reseat the following fiber conne…" at bounding box center [1209, 506] width 565 height 428
drag, startPoint x: 940, startPoint y: 326, endPoint x: 1212, endPoint y: 697, distance: 460.0
click at [1212, 697] on p "Safe to work, port is down 1.clean, scope, and reseat the following fiber conne…" at bounding box center [1209, 506] width 565 height 428
drag, startPoint x: 1212, startPoint y: 697, endPoint x: 939, endPoint y: 296, distance: 485.1
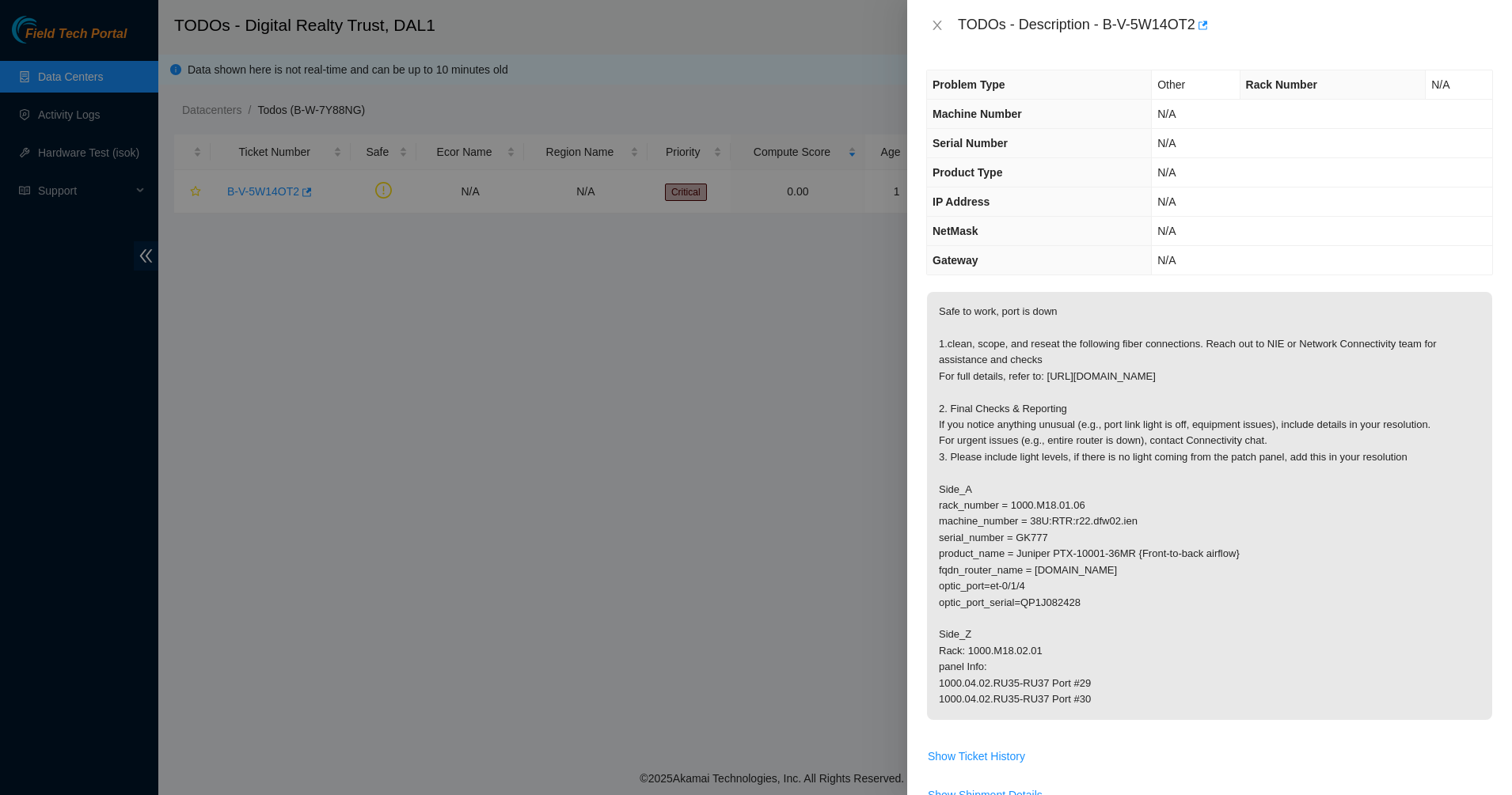
click at [939, 296] on p "Safe to work, port is down 1.clean, scope, and reseat the following fiber conne…" at bounding box center [1209, 506] width 565 height 428
drag, startPoint x: 964, startPoint y: 325, endPoint x: 1202, endPoint y: 680, distance: 427.4
click at [1202, 680] on p "Safe to work, port is down 1.clean, scope, and reseat the following fiber conne…" at bounding box center [1209, 506] width 565 height 428
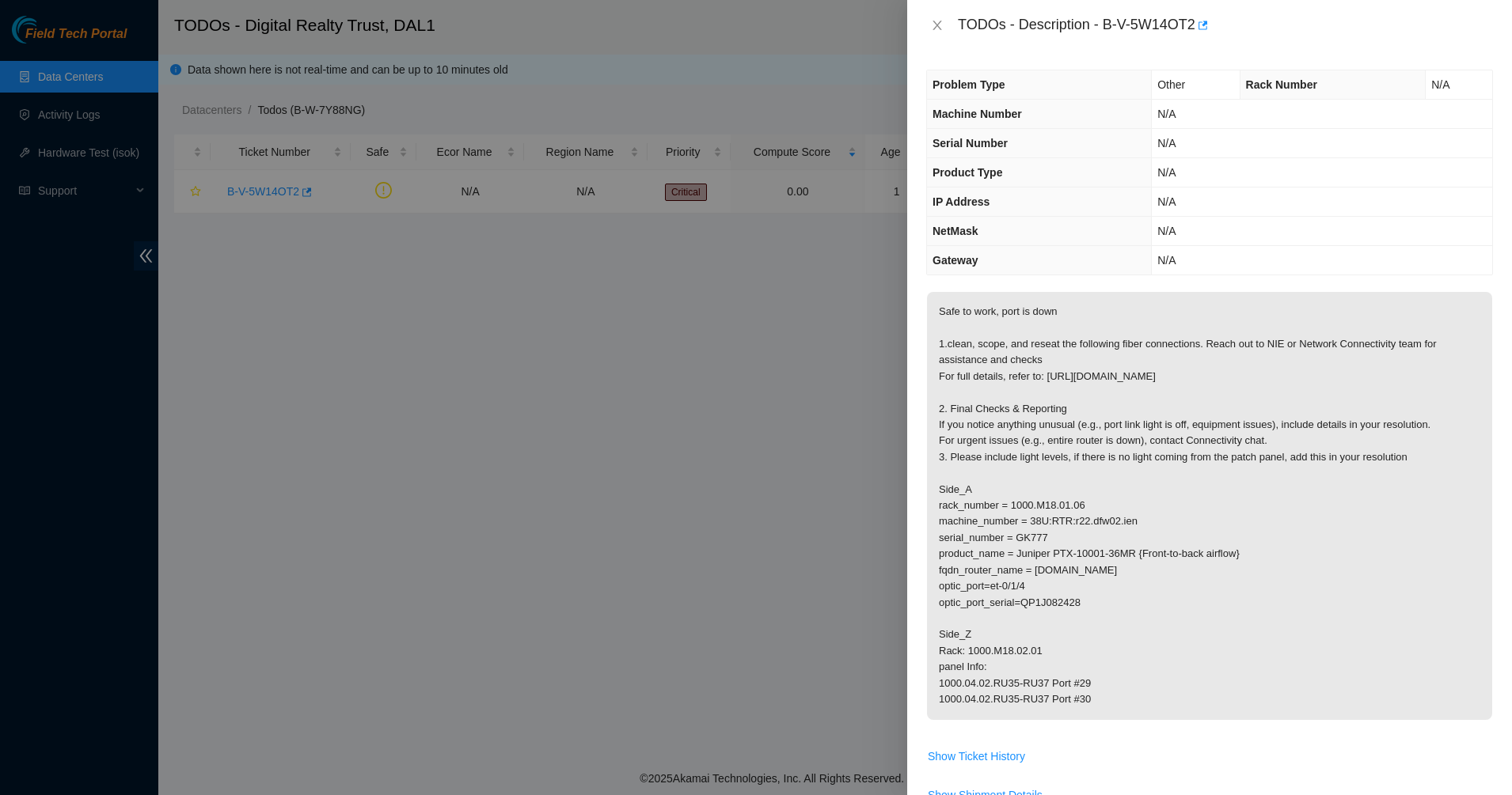
drag, startPoint x: 1211, startPoint y: 688, endPoint x: 1012, endPoint y: 431, distance: 325.0
click at [1012, 431] on p "Safe to work, port is down 1.clean, scope, and reseat the following fiber conne…" at bounding box center [1209, 506] width 565 height 428
click at [1010, 426] on p "Safe to work, port is down 1.clean, scope, and reseat the following fiber conne…" at bounding box center [1209, 506] width 565 height 428
click at [947, 30] on button "Close" at bounding box center [937, 25] width 22 height 15
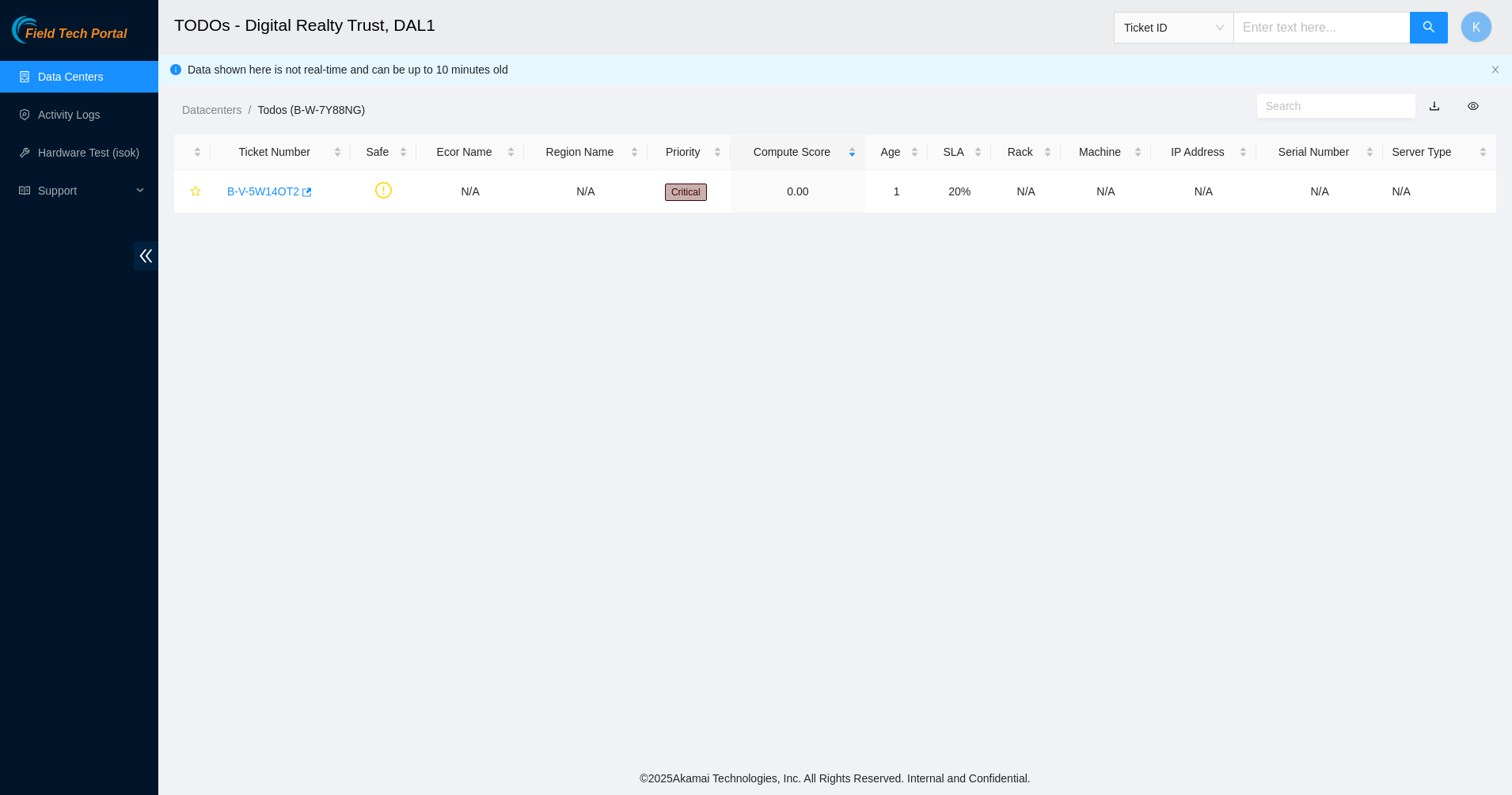
click at [38, 77] on link "Data Centers" at bounding box center [70, 77] width 65 height 12
